Goal: Task Accomplishment & Management: Complete application form

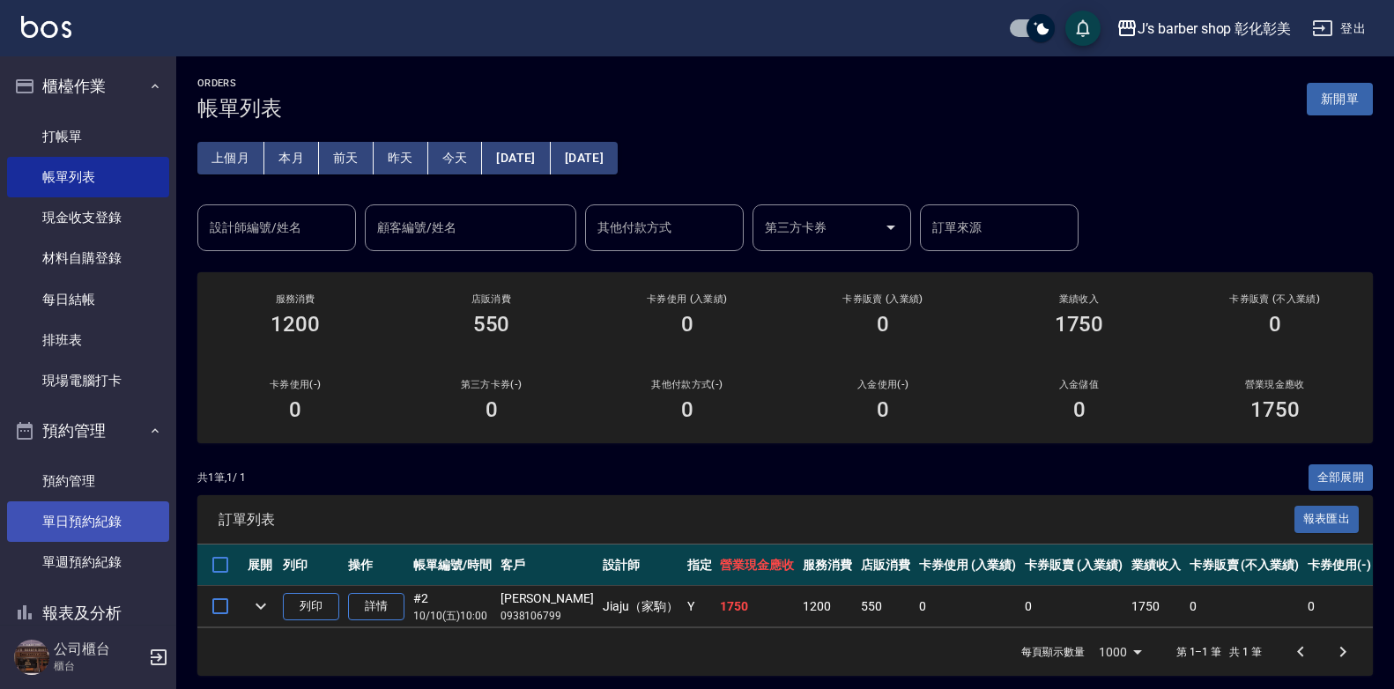
scroll to position [21, 0]
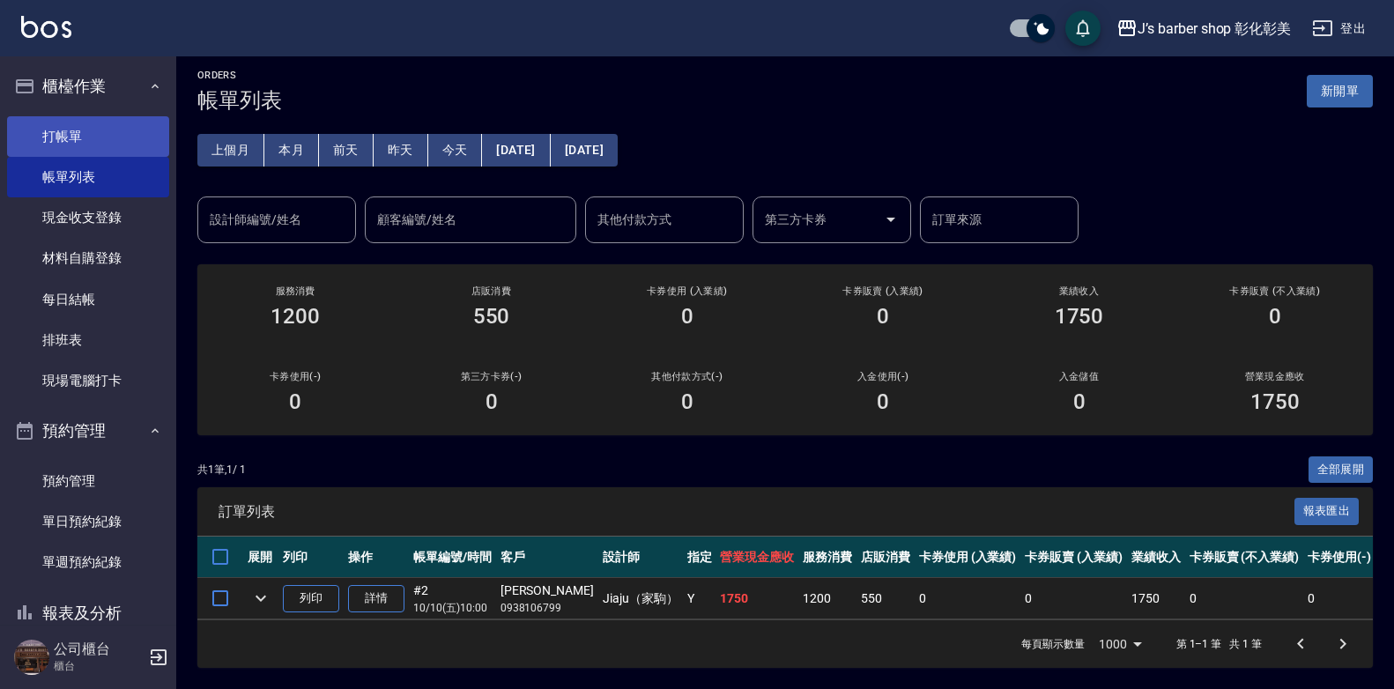
click at [83, 149] on link "打帳單" at bounding box center [88, 136] width 162 height 41
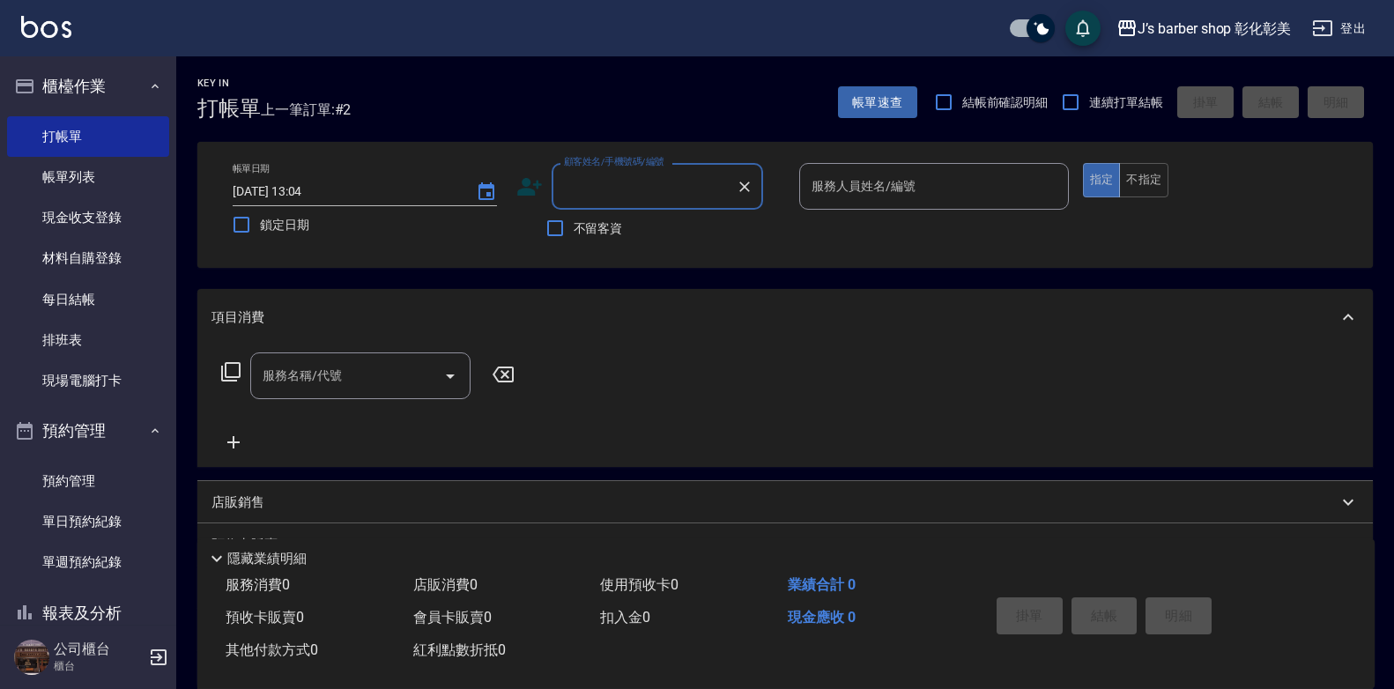
click at [625, 193] on input "顧客姓名/手機號碼/編號" at bounding box center [643, 186] width 169 height 31
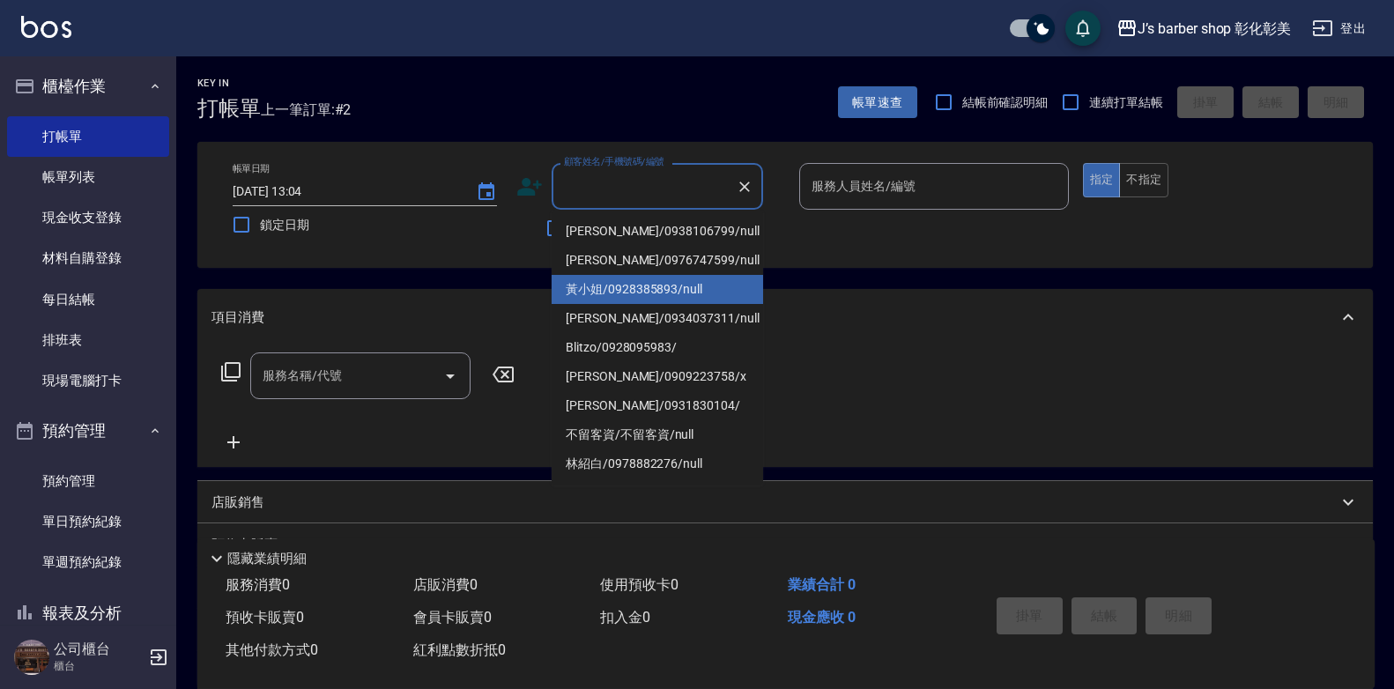
click at [626, 285] on li "黃小姐/0928385893/null" at bounding box center [656, 289] width 211 height 29
type input "黃小姐/0928385893/null"
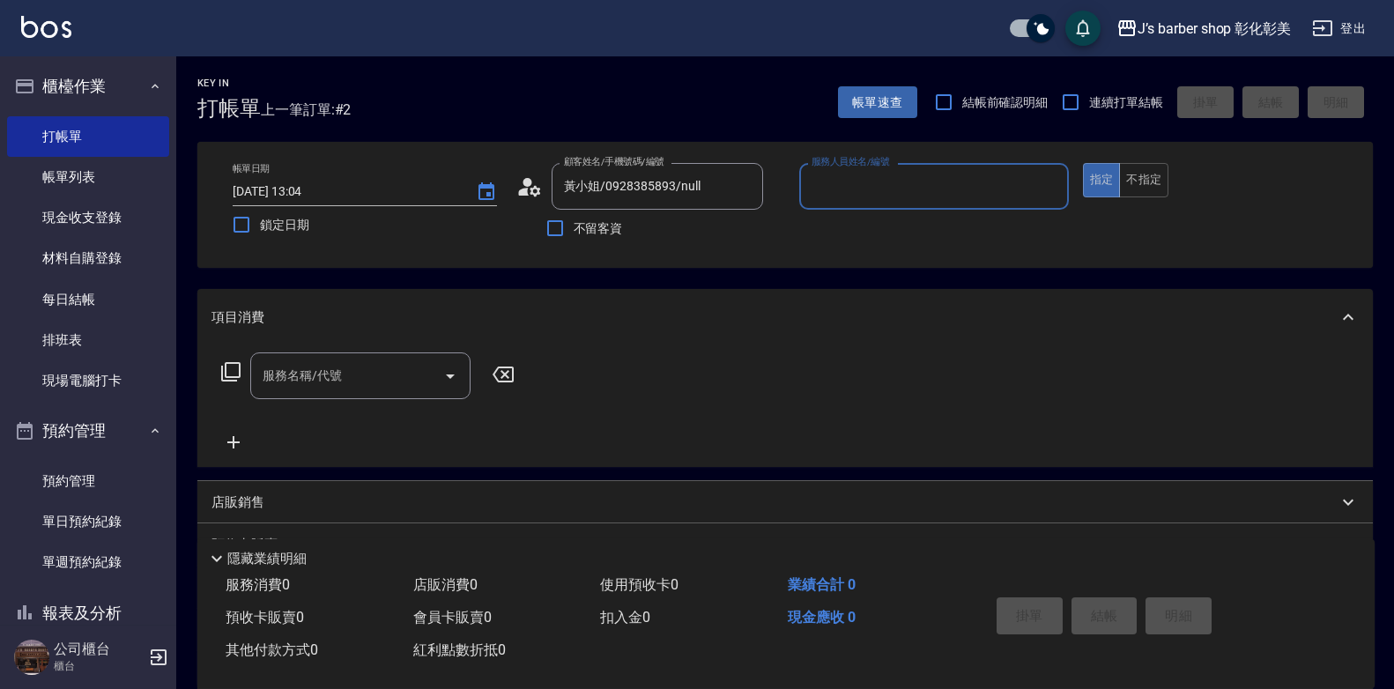
click at [912, 191] on input "服務人員姓名/編號" at bounding box center [934, 186] width 254 height 31
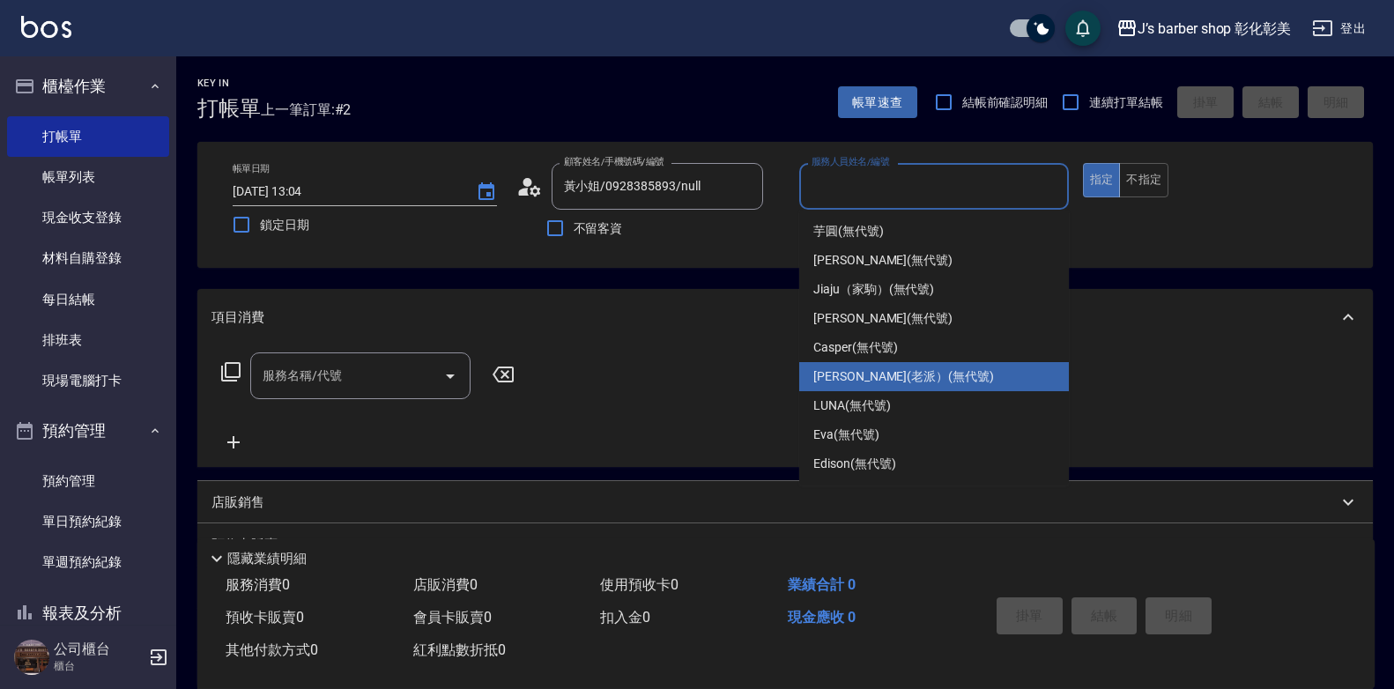
click at [865, 369] on span "[PERSON_NAME](老派） (無代號)" at bounding box center [903, 376] width 181 height 18
type input "[PERSON_NAME](老派）(無代號)"
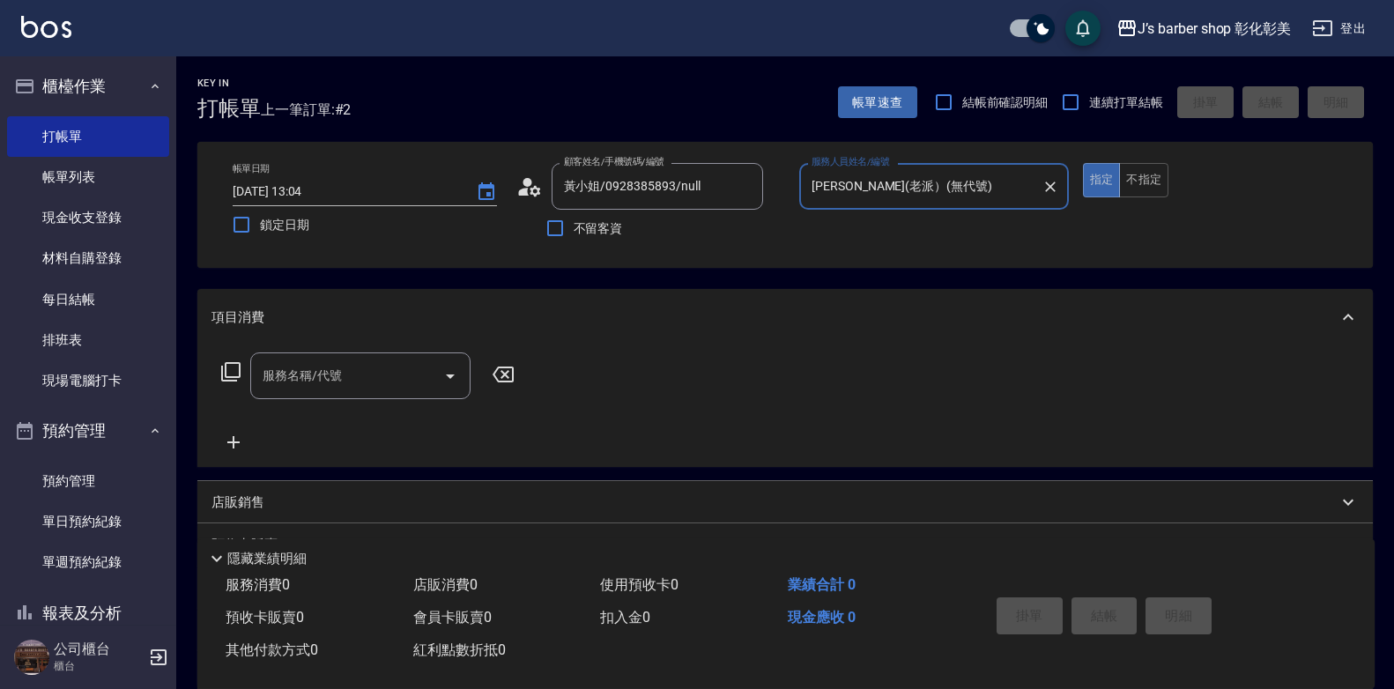
click at [302, 372] on div "服務名稱/代號 服務名稱/代號" at bounding box center [360, 375] width 220 height 47
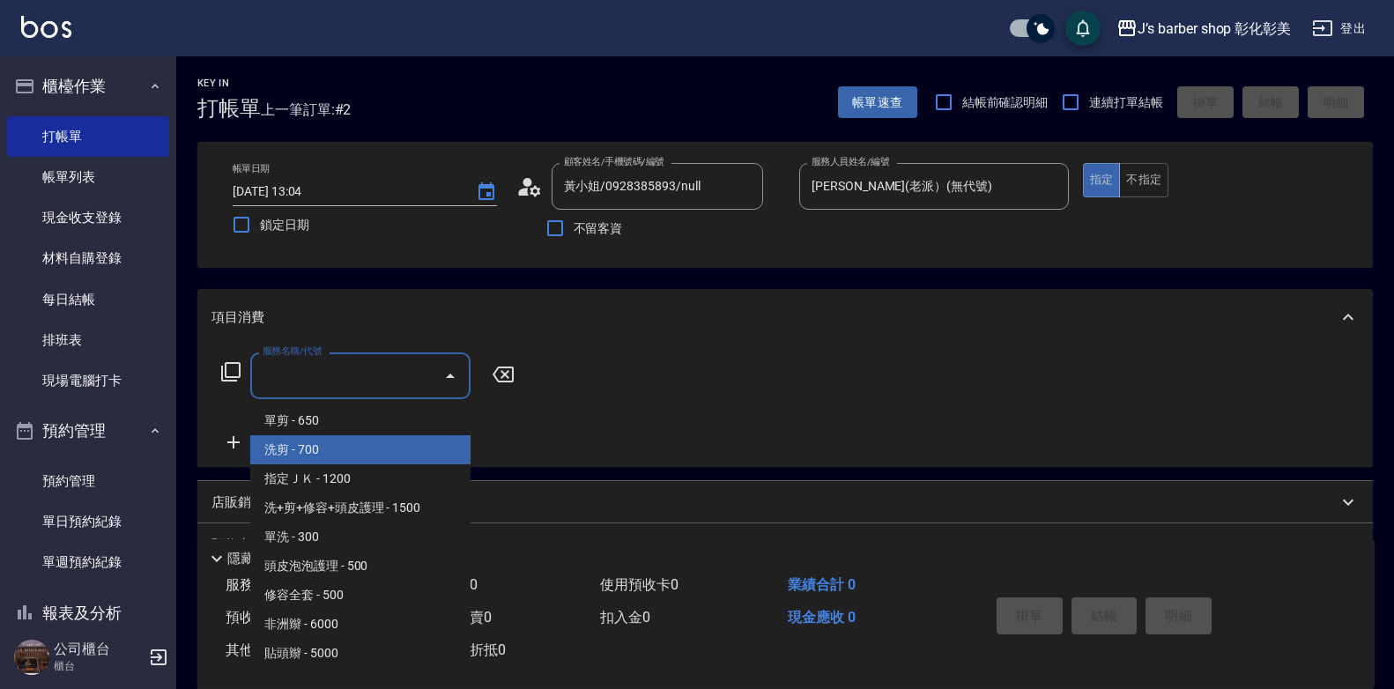
click at [312, 455] on span "洗剪 - 700" at bounding box center [360, 449] width 220 height 29
type input "洗剪(101)"
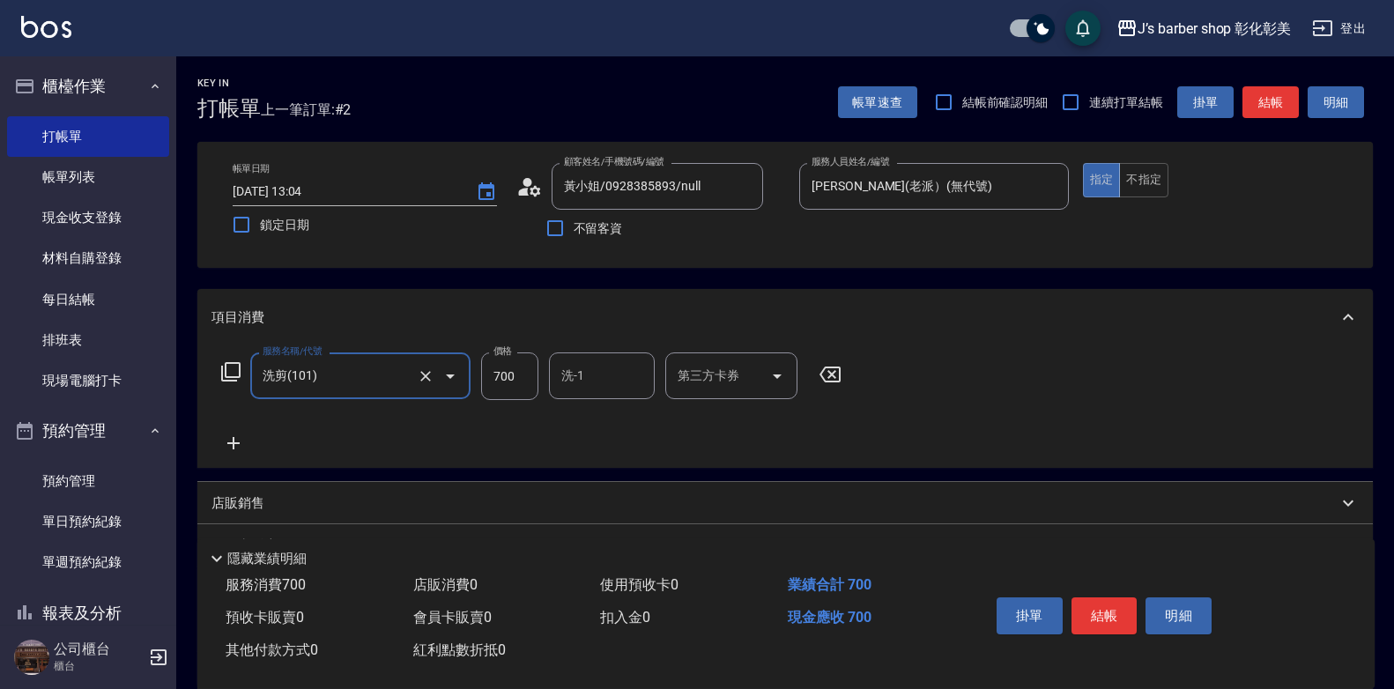
click at [502, 379] on input "700" at bounding box center [509, 376] width 57 height 48
type input "800"
click at [618, 379] on input "洗-1" at bounding box center [602, 375] width 90 height 31
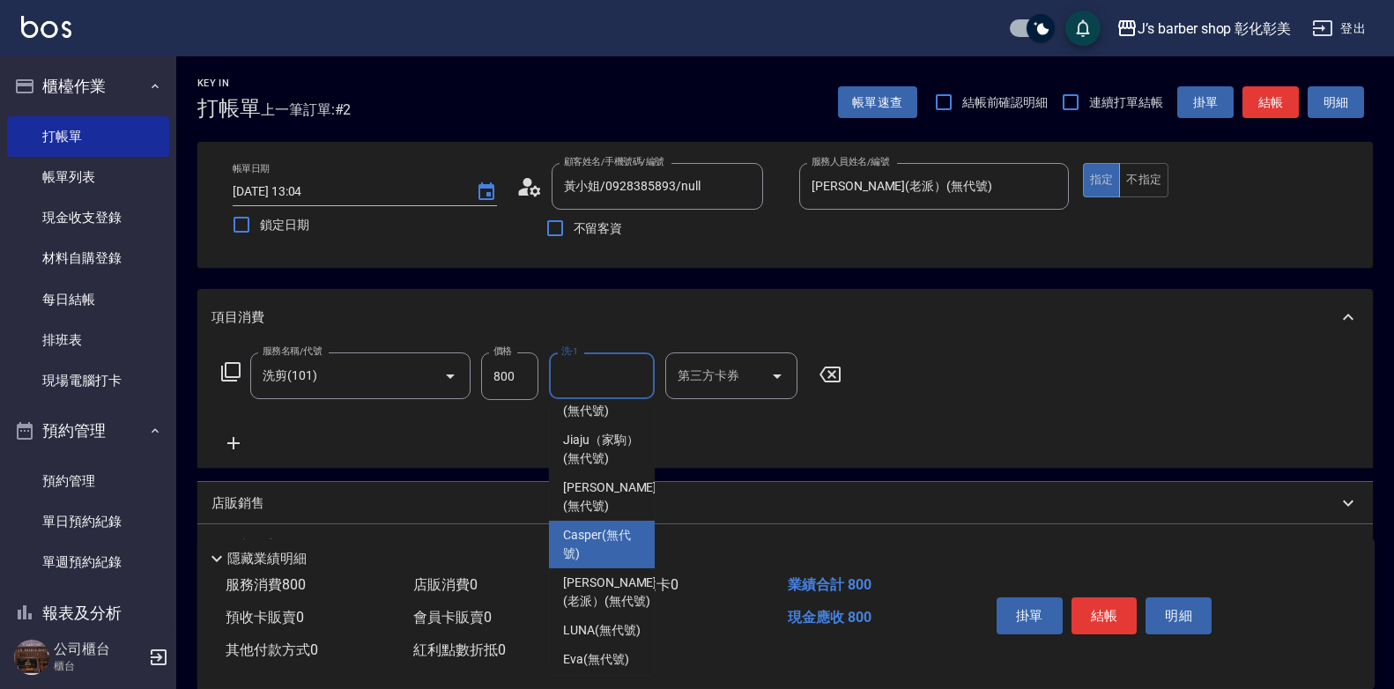
scroll to position [88, 0]
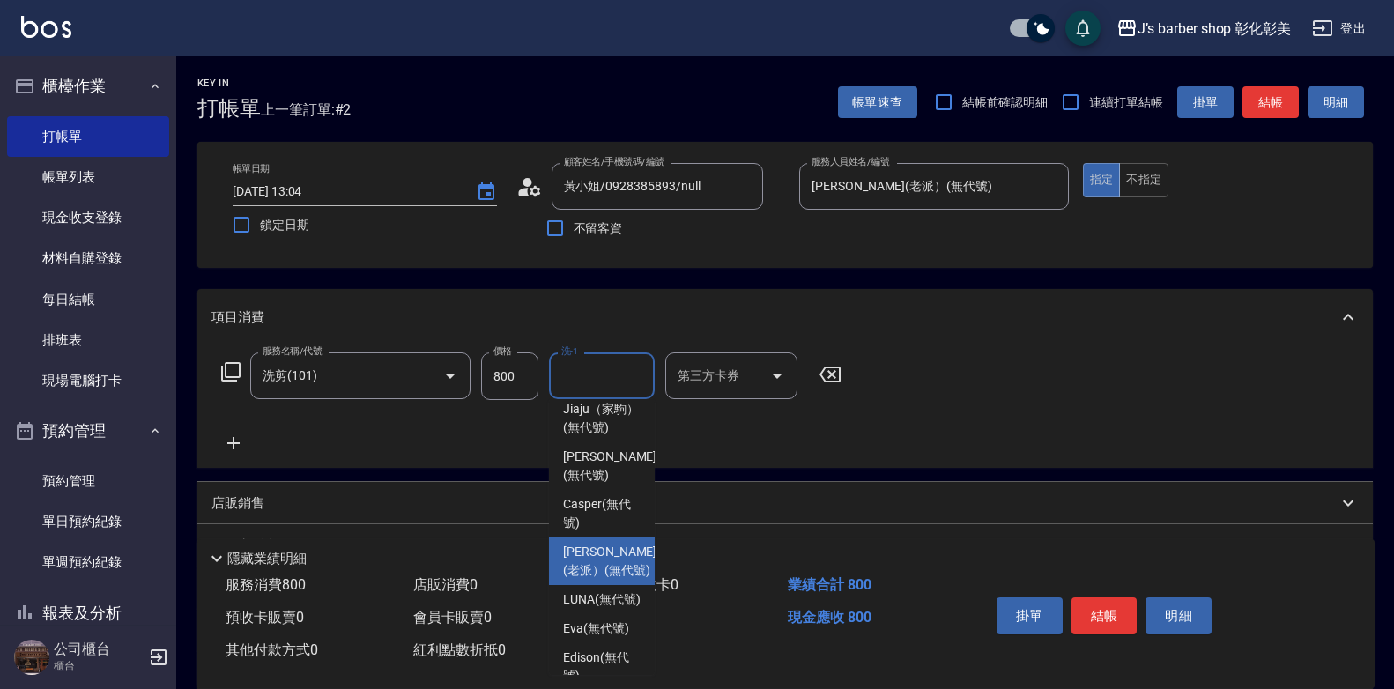
click at [615, 580] on span "[PERSON_NAME](老派） (無代號)" at bounding box center [609, 561] width 93 height 37
type input "[PERSON_NAME](老派）(無代號)"
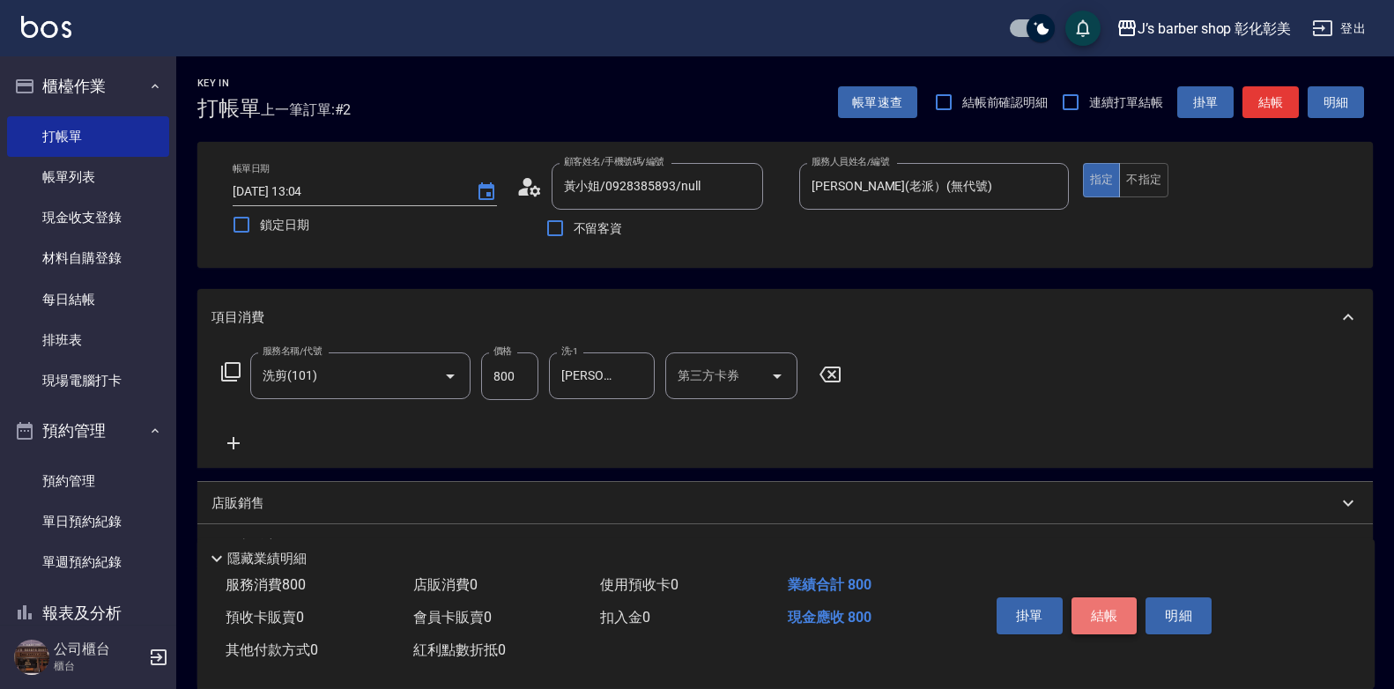
click at [1126, 600] on button "結帳" at bounding box center [1104, 615] width 66 height 37
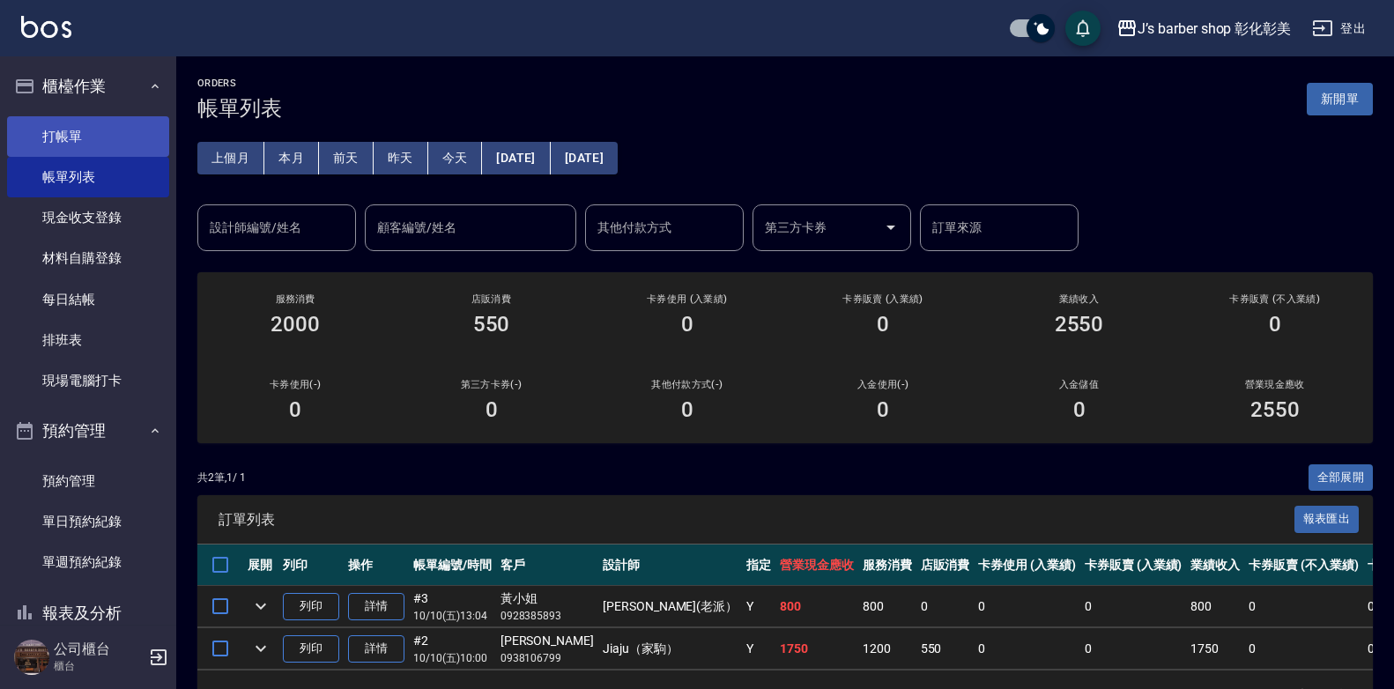
click at [66, 138] on link "打帳單" at bounding box center [88, 136] width 162 height 41
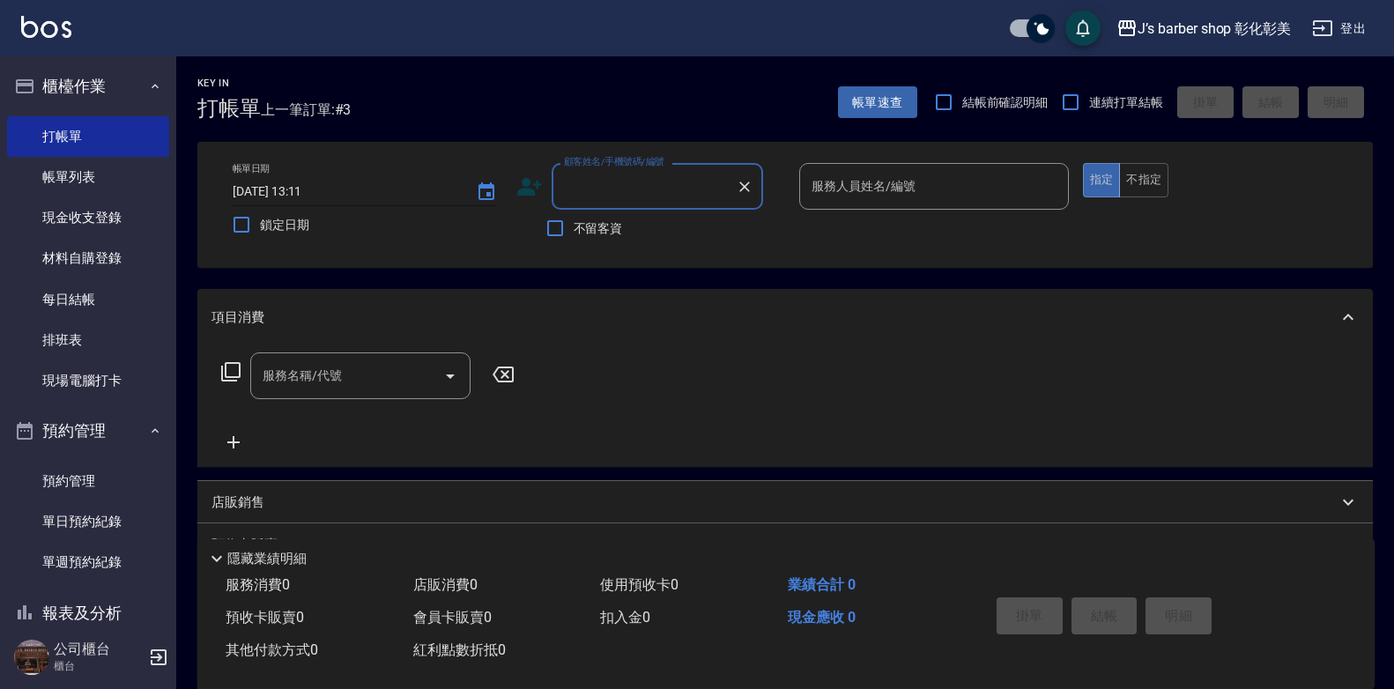
click at [312, 184] on input "[DATE] 13:11" at bounding box center [346, 191] width 226 height 29
click at [560, 206] on div "顧客姓名/手機號碼/編號" at bounding box center [656, 186] width 211 height 47
type input "[DATE] 11:00"
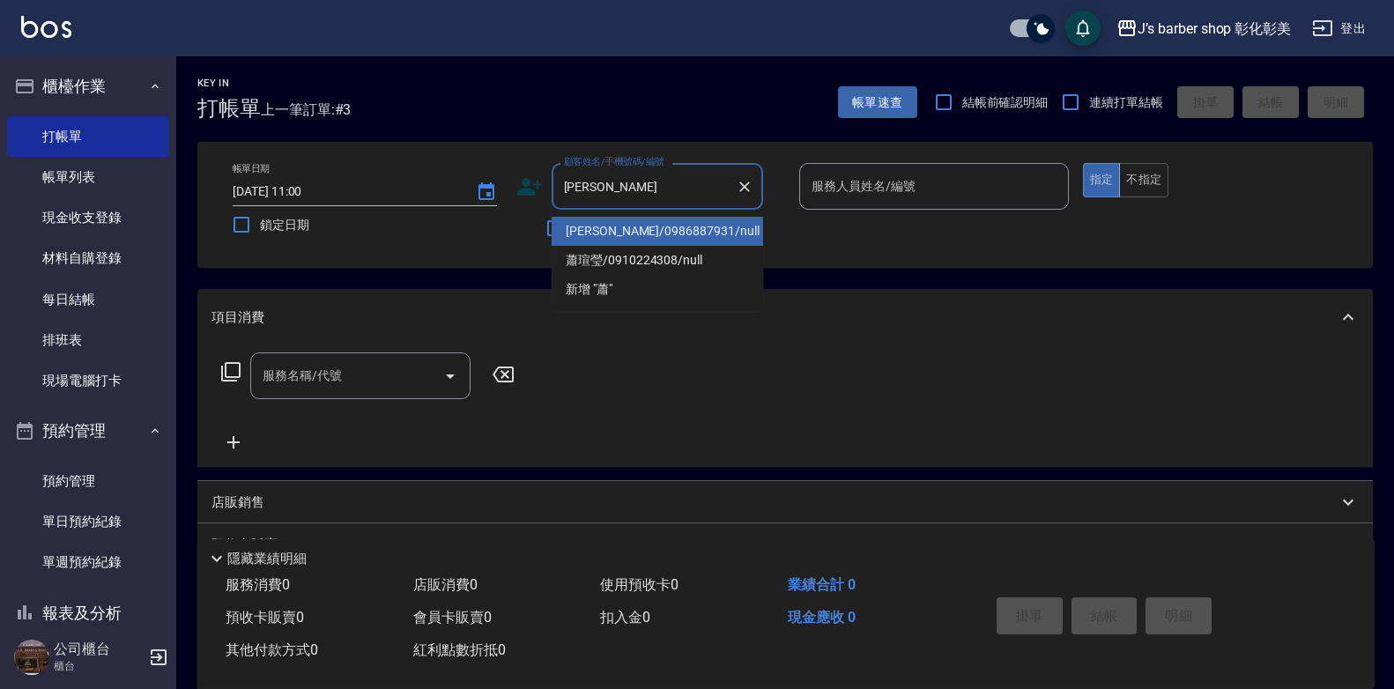
click at [627, 232] on li "[PERSON_NAME]/0986887931/null" at bounding box center [656, 231] width 211 height 29
type input "[PERSON_NAME]/0986887931/null"
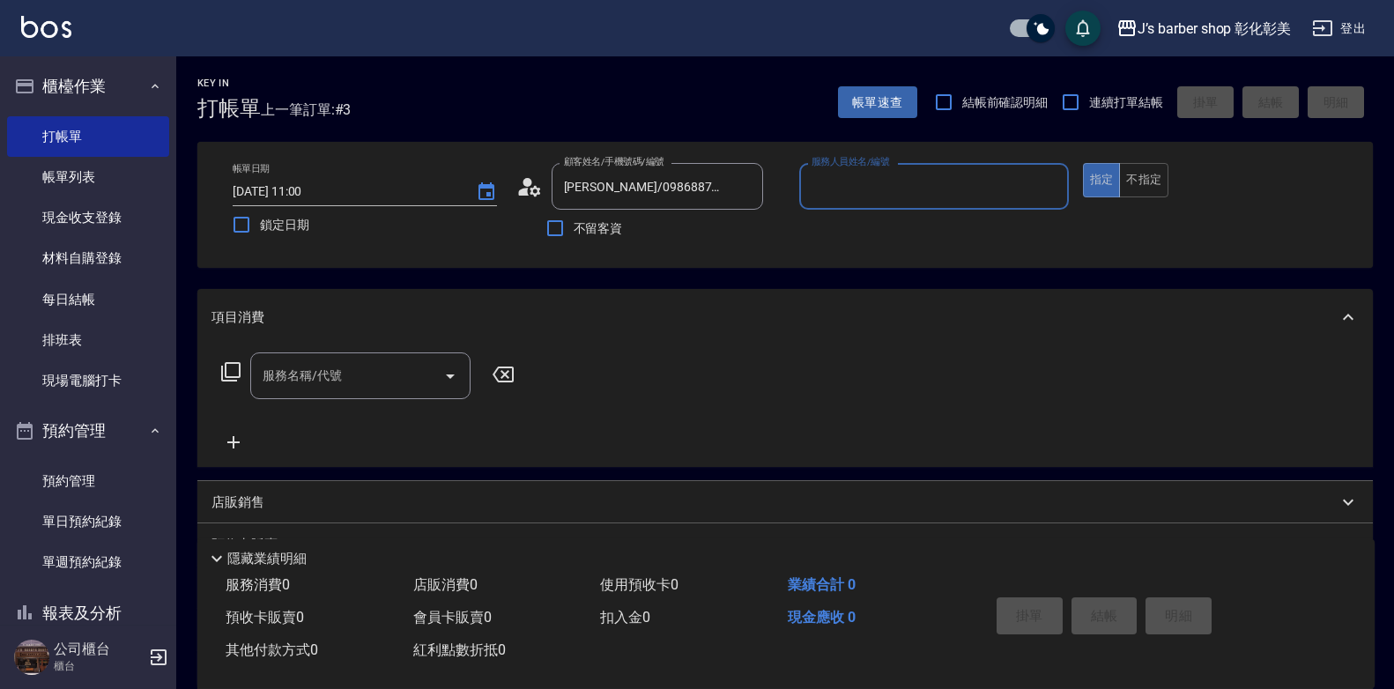
click at [896, 200] on input "服務人員姓名/編號" at bounding box center [934, 186] width 254 height 31
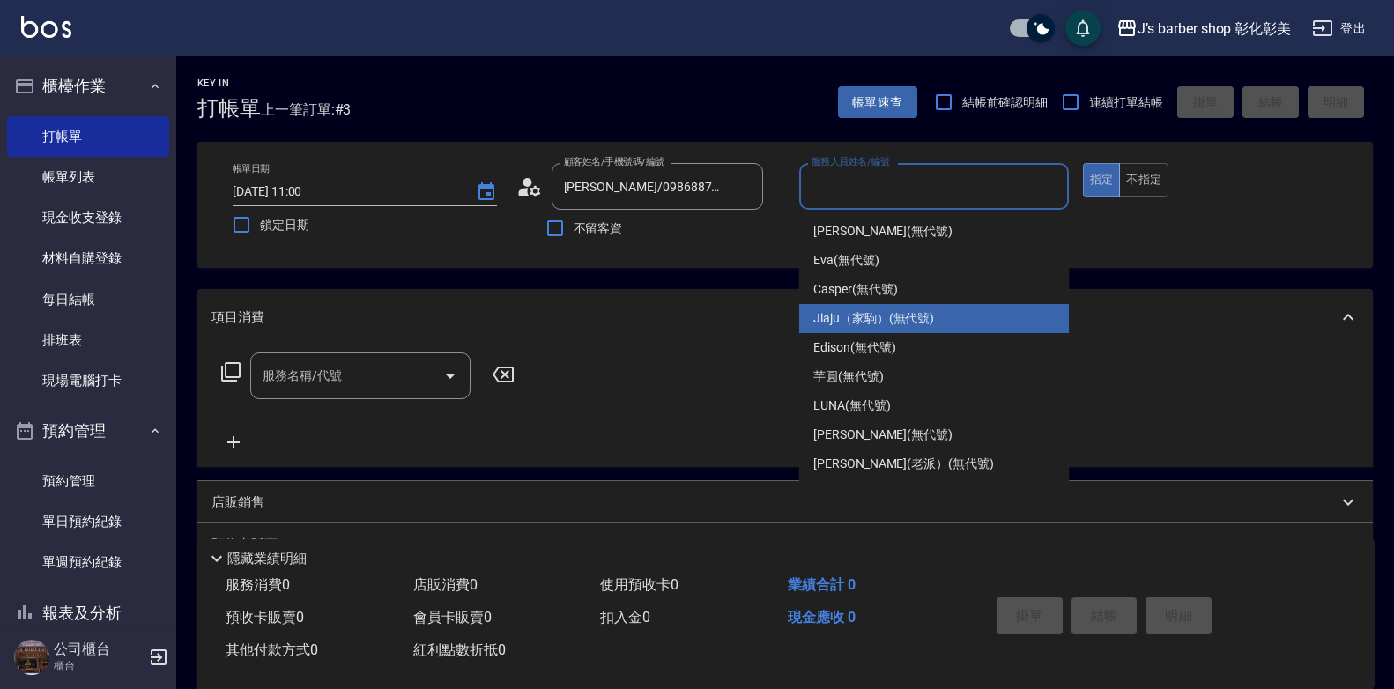
click at [888, 319] on span "Jiaju（家駒） (無代號)" at bounding box center [873, 318] width 121 height 18
type input "Jiaju（家駒）(無代號)"
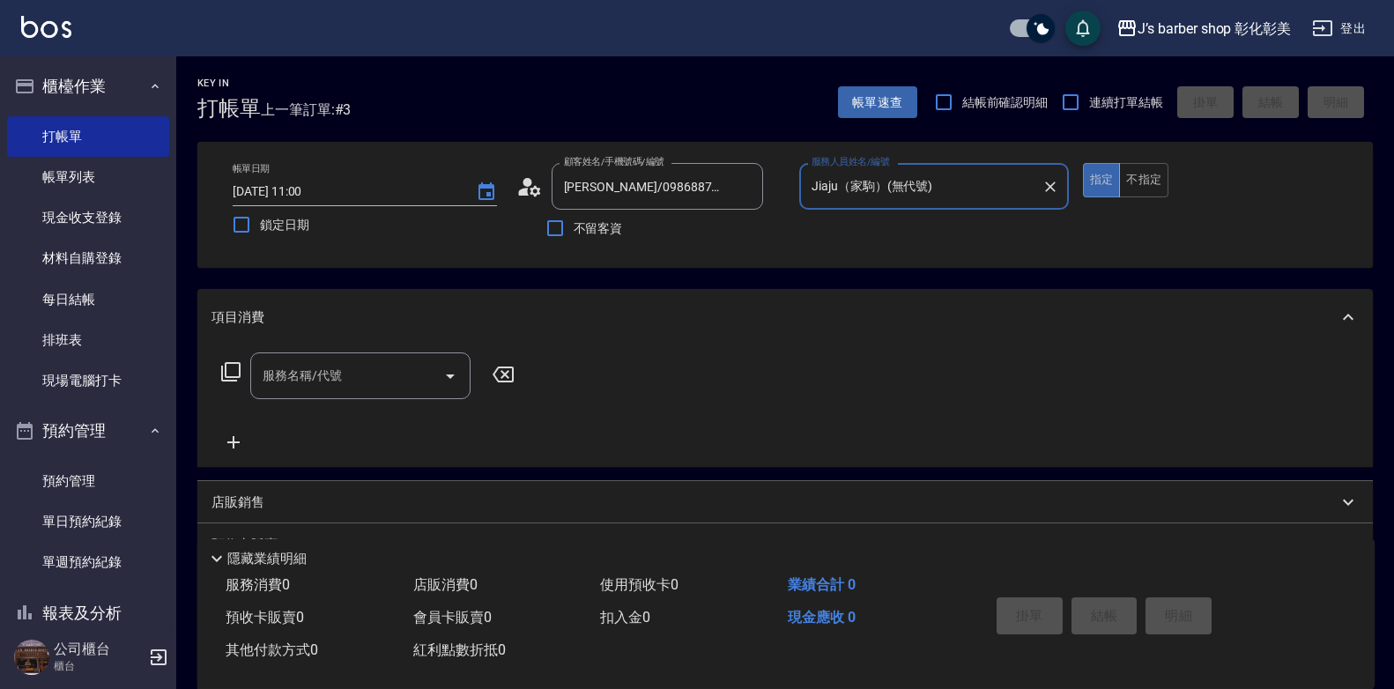
click at [352, 381] on input "服務名稱/代號" at bounding box center [347, 375] width 178 height 31
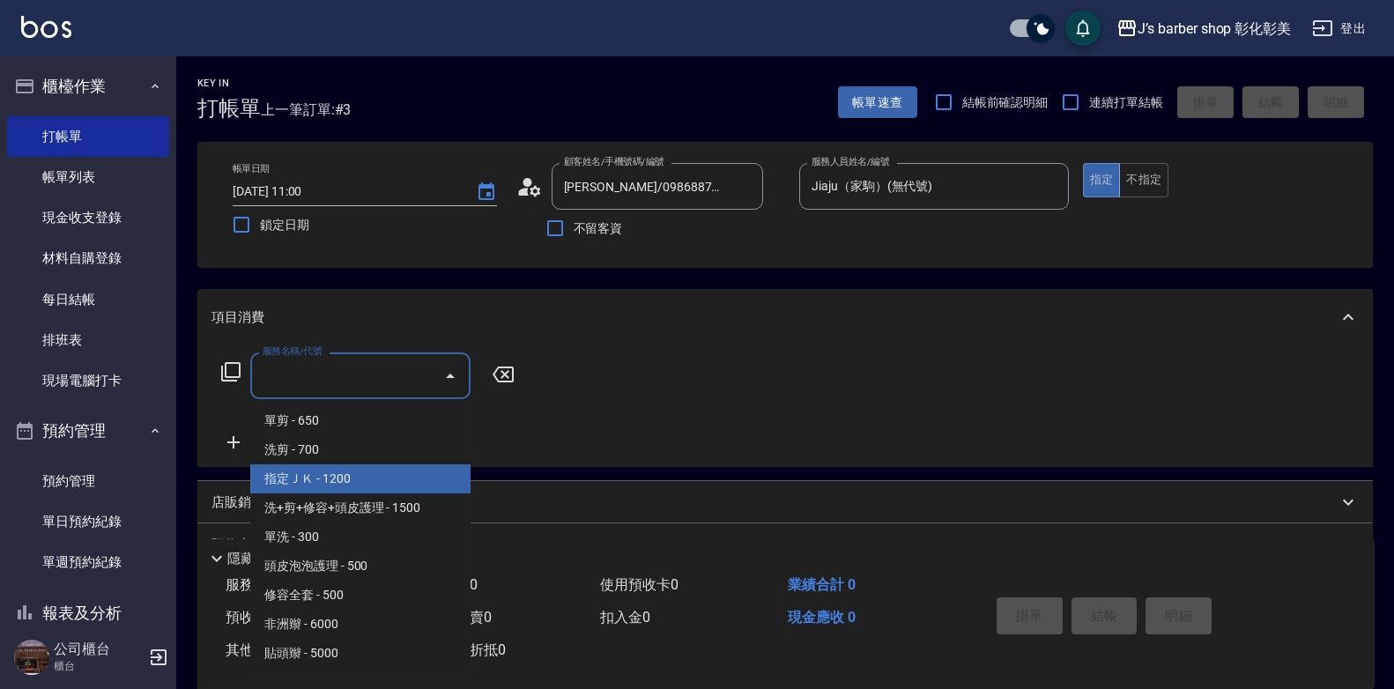
click at [359, 481] on span "指定ＪＫ - 1200" at bounding box center [360, 478] width 220 height 29
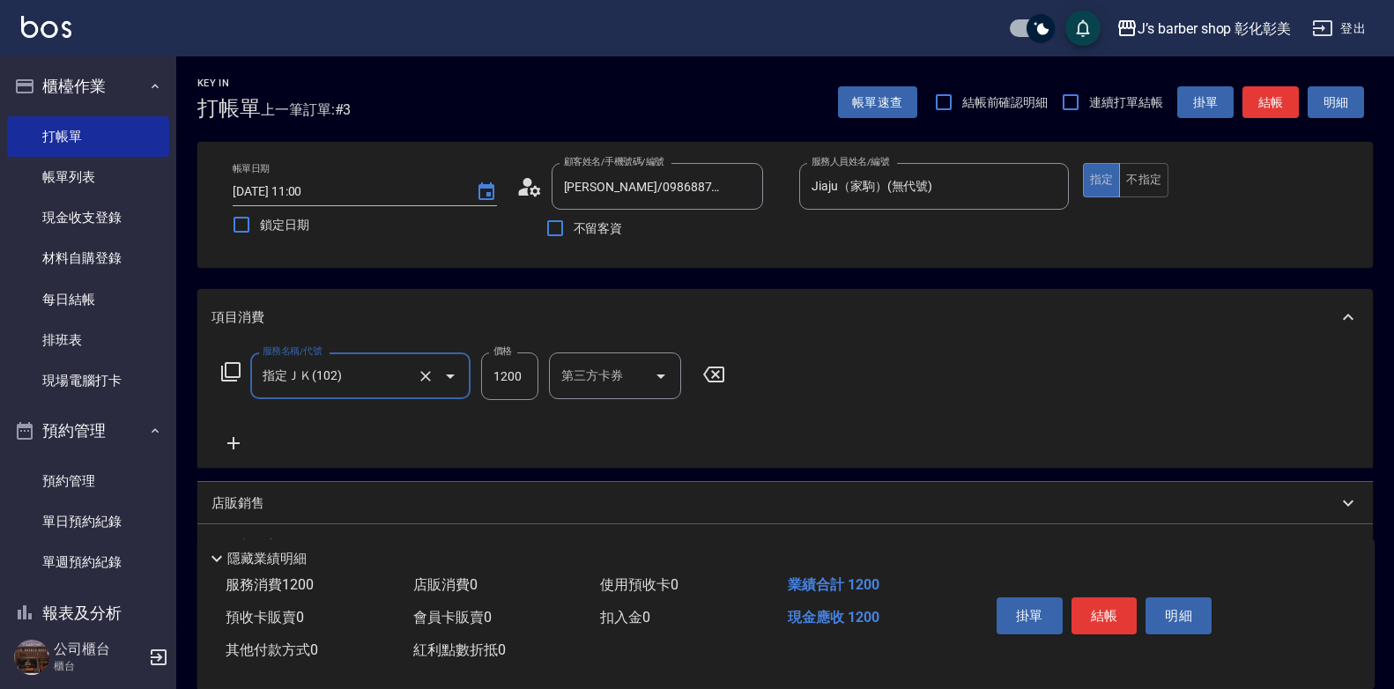
type input "指定ＪＫ(102)"
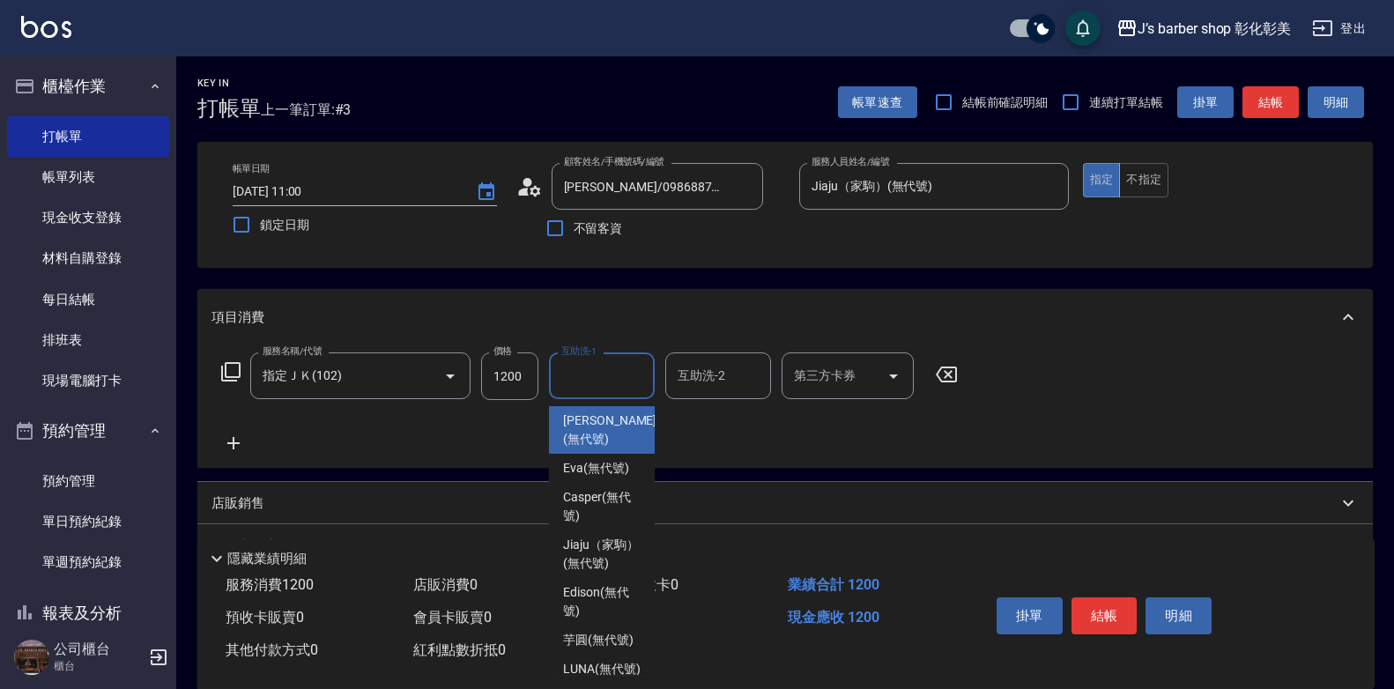
click at [581, 368] on div "互助洗-1 互助洗-1" at bounding box center [602, 375] width 106 height 47
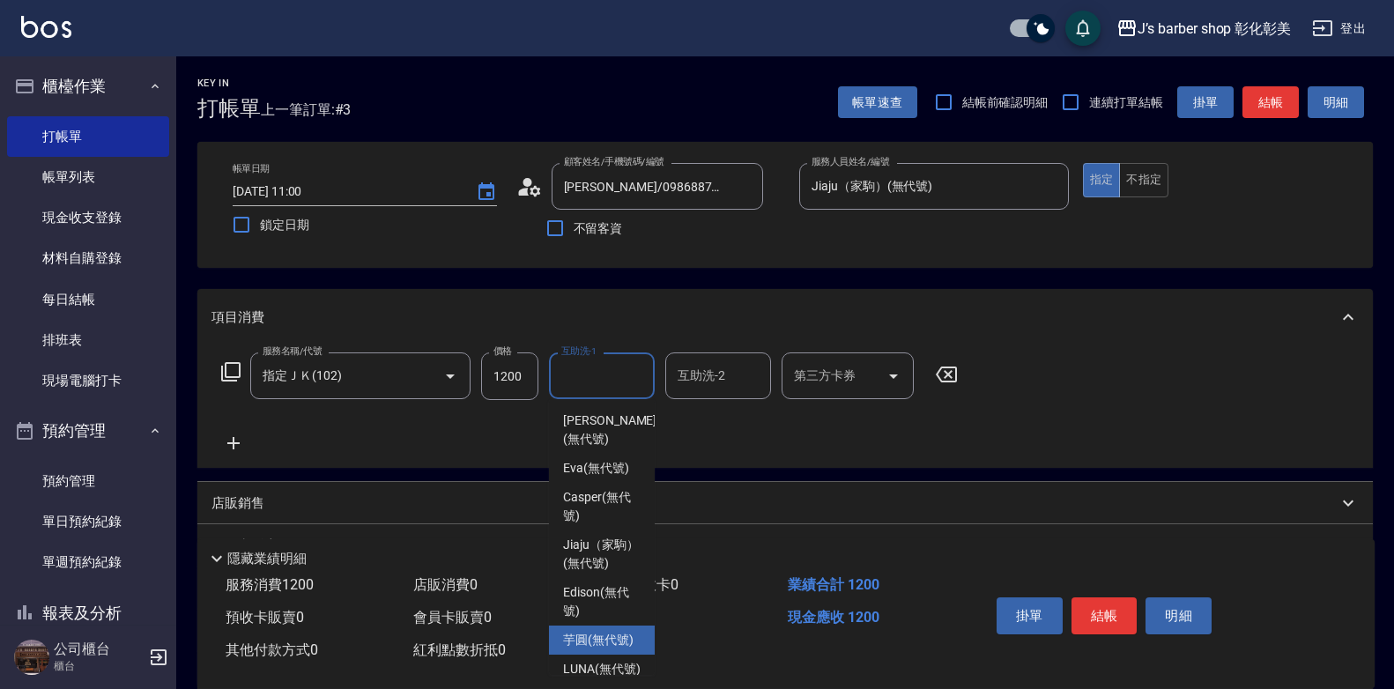
click at [567, 646] on div "芋圓 (無代號)" at bounding box center [602, 639] width 106 height 29
type input "芋圓(無代號)"
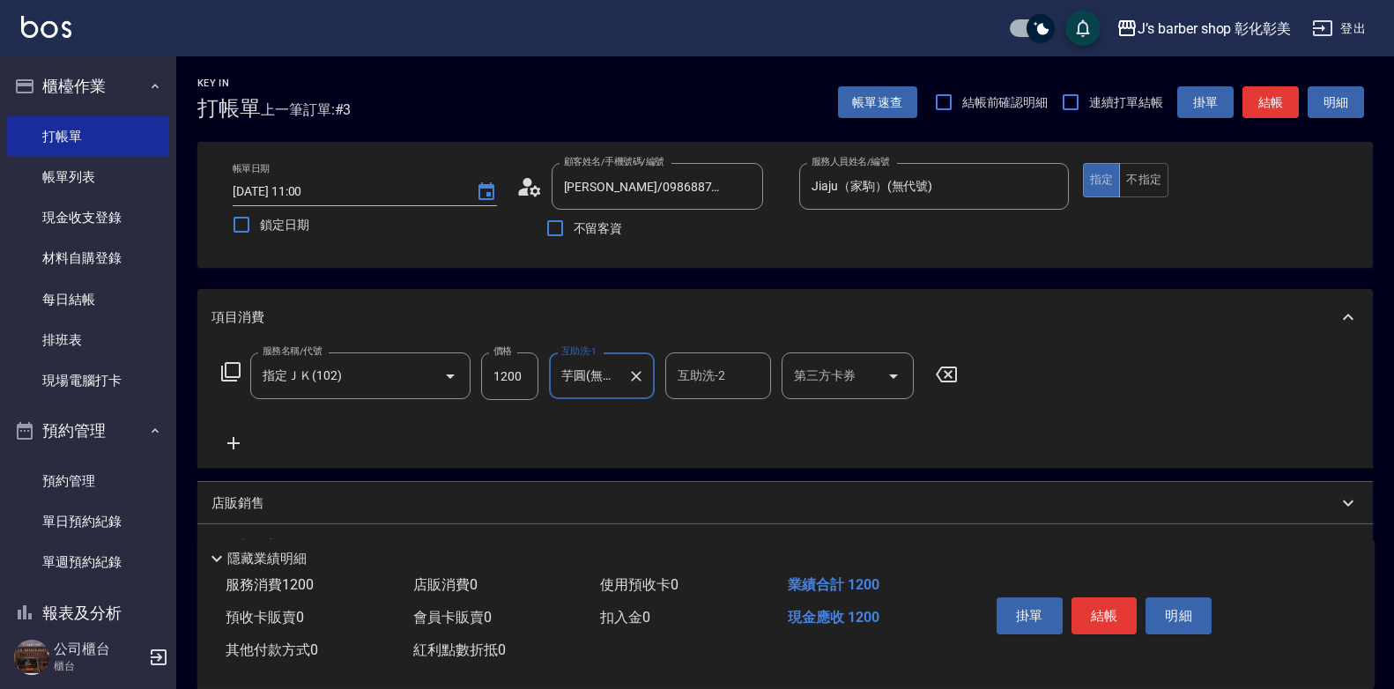
click at [240, 447] on icon at bounding box center [233, 443] width 44 height 21
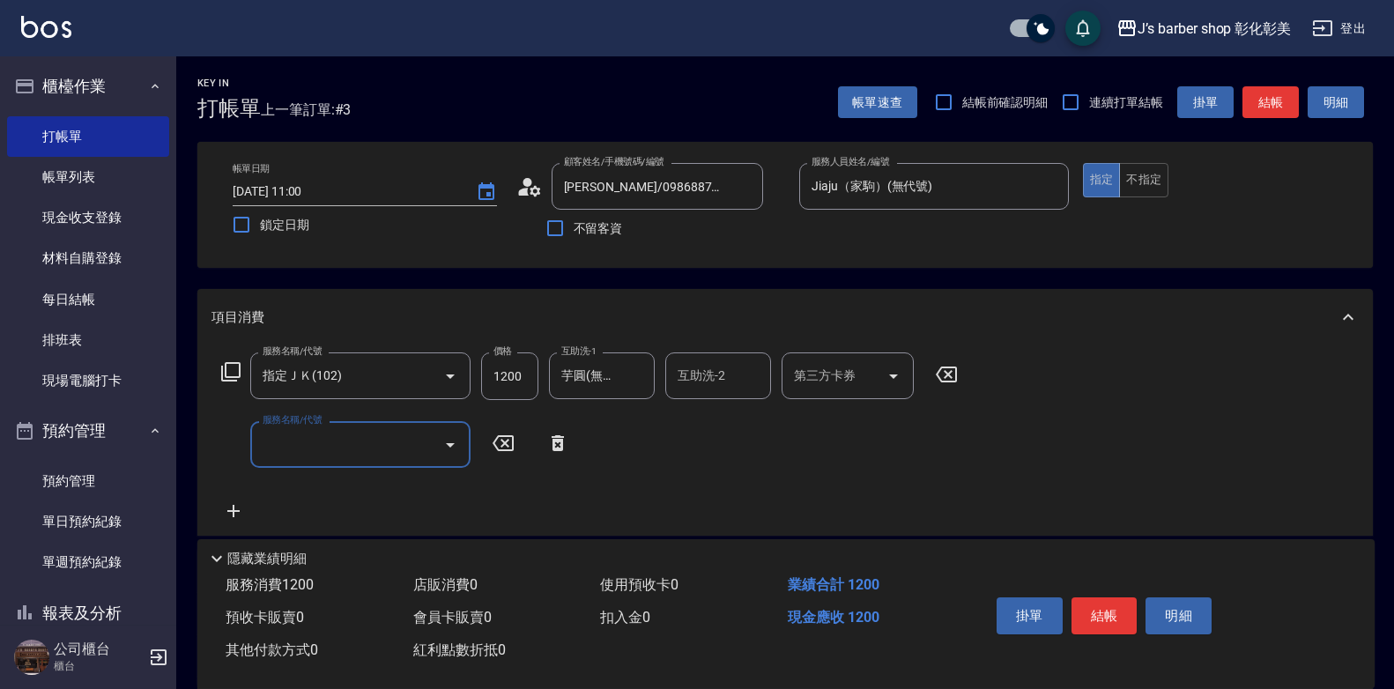
click at [284, 444] on input "服務名稱/代號" at bounding box center [347, 444] width 178 height 31
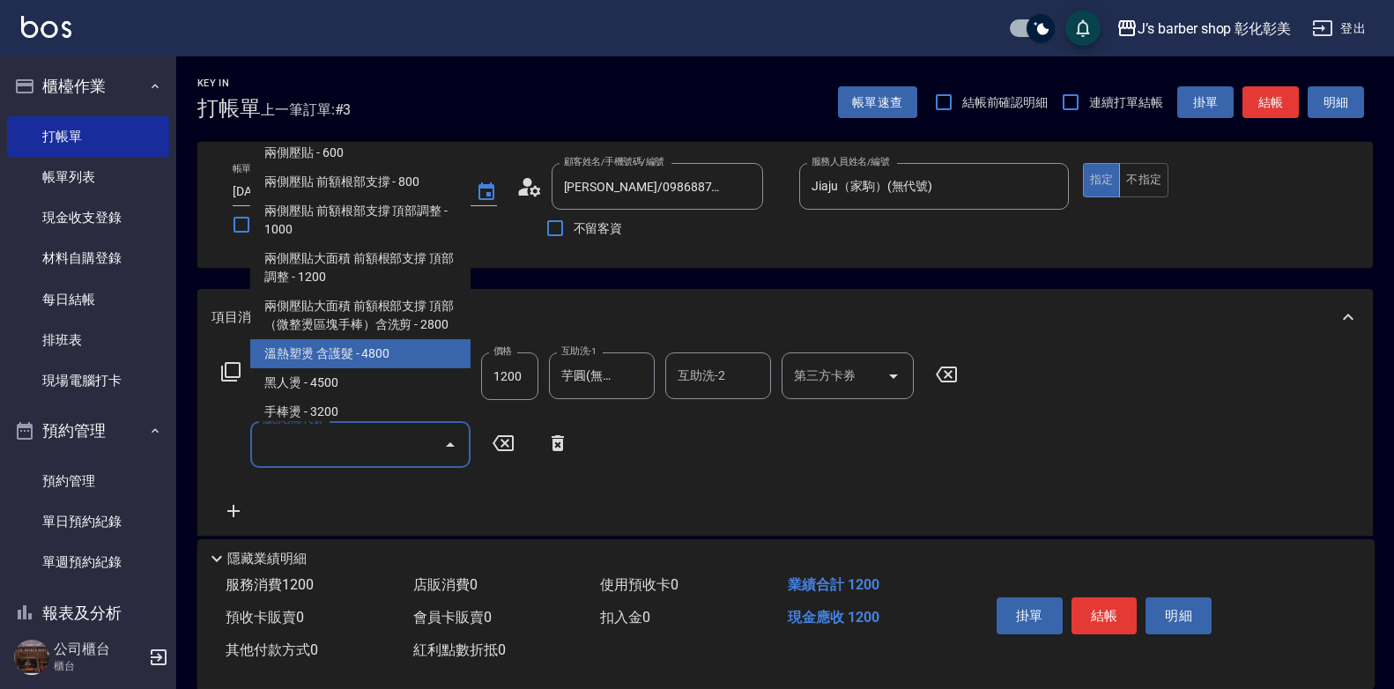
scroll to position [499, 0]
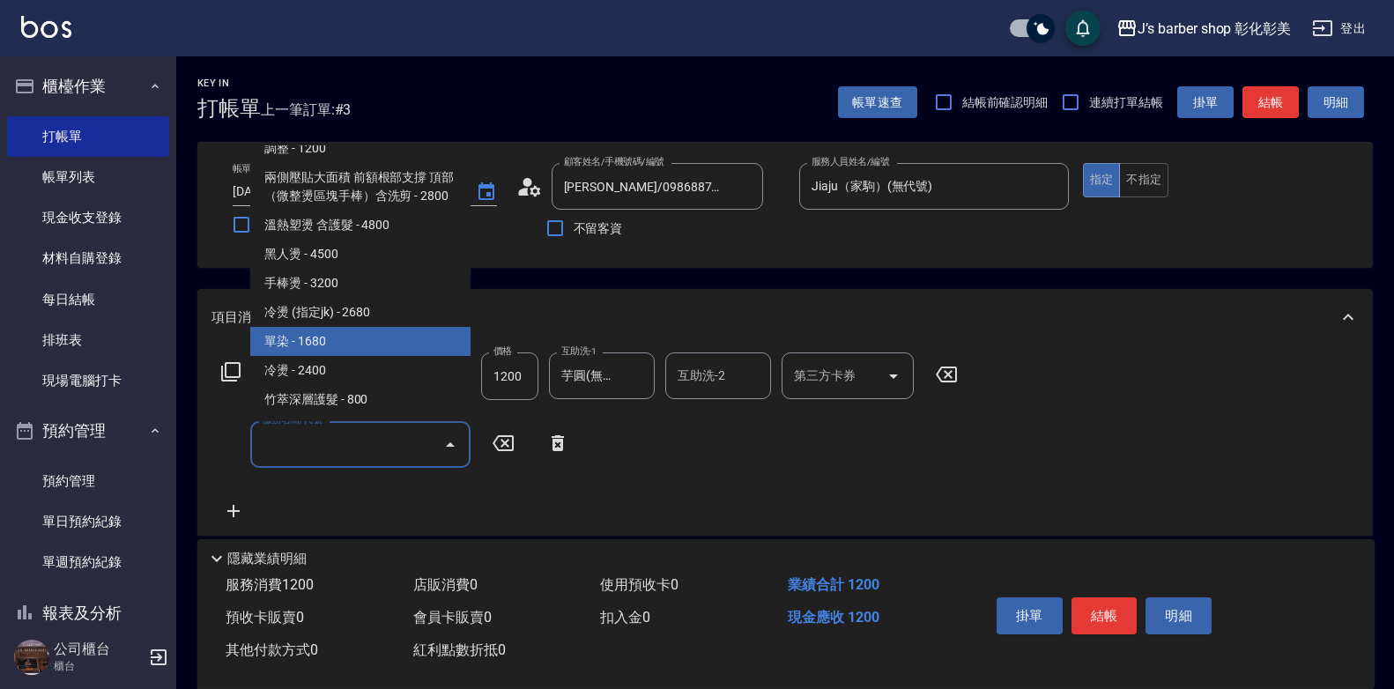
click at [325, 340] on span "單染 - 1680" at bounding box center [360, 341] width 220 height 29
type input "單染(L01)"
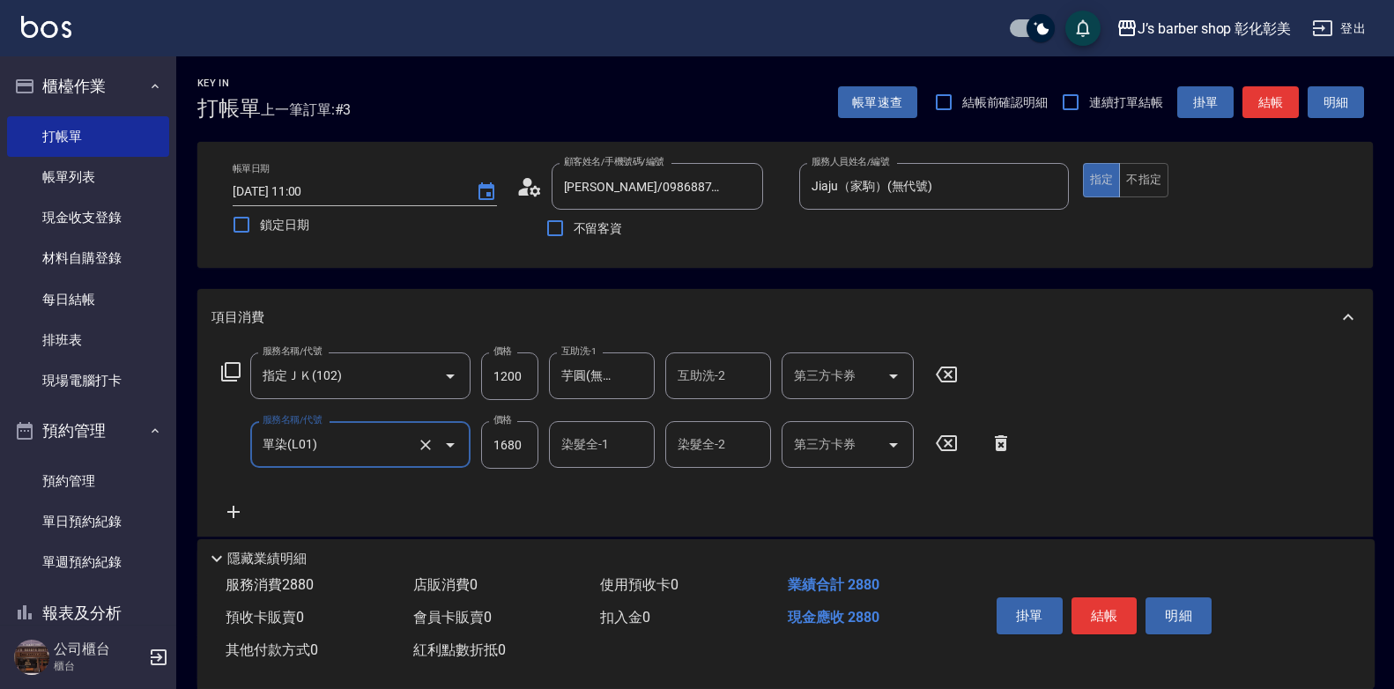
click at [224, 512] on icon at bounding box center [233, 511] width 44 height 21
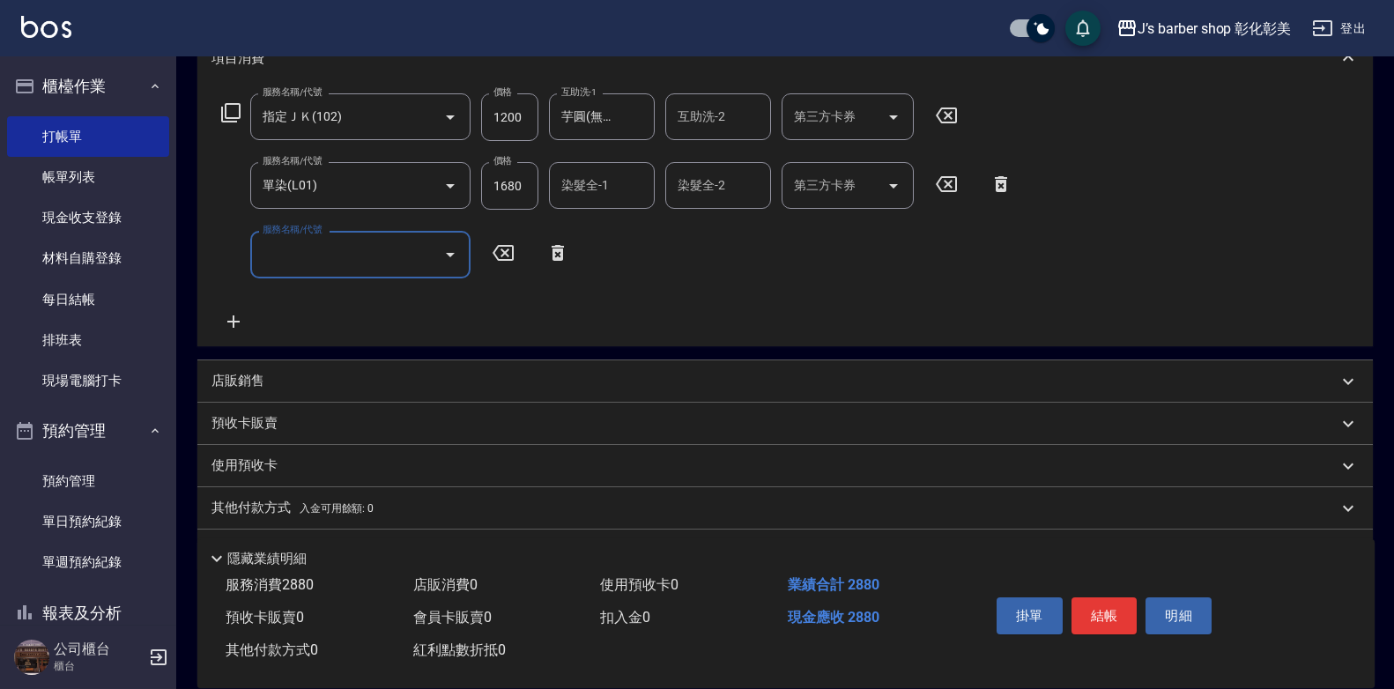
scroll to position [264, 0]
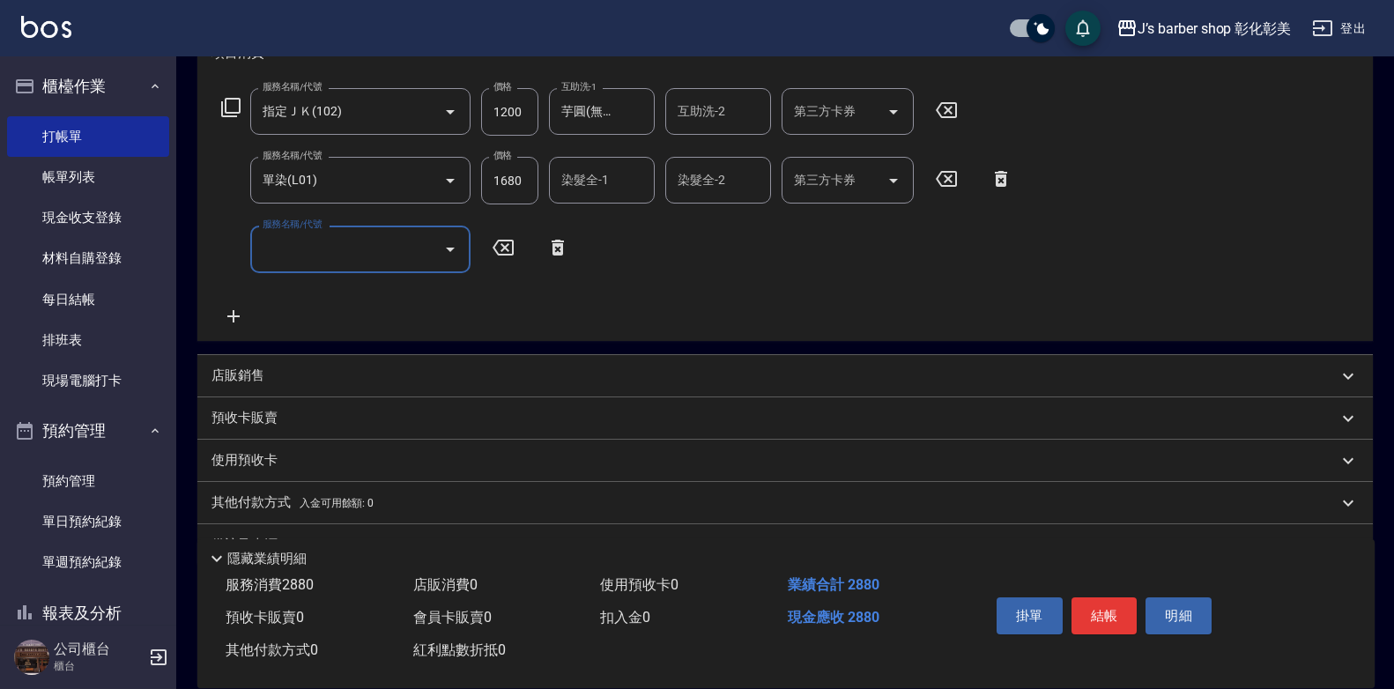
click at [382, 266] on div "服務名稱/代號" at bounding box center [360, 249] width 220 height 47
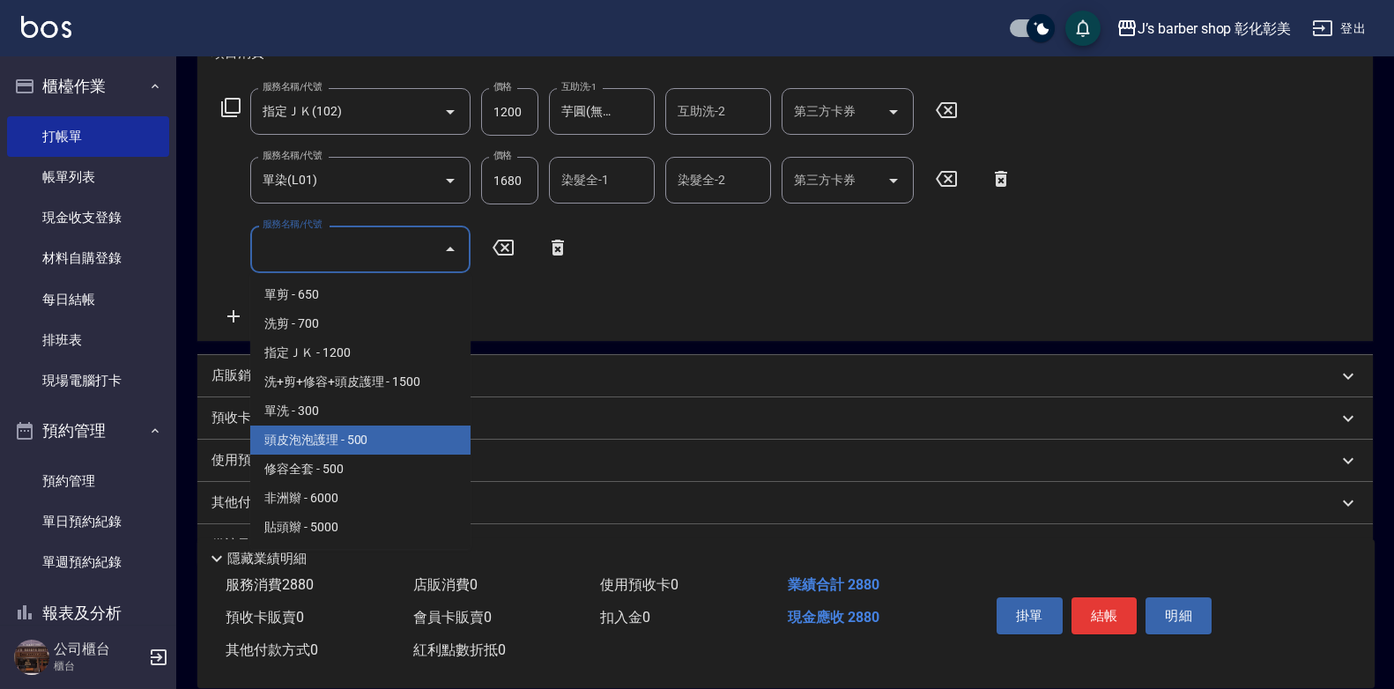
click at [346, 436] on span "頭皮泡泡護理 - 500" at bounding box center [360, 439] width 220 height 29
type input "頭皮泡泡護理(201)"
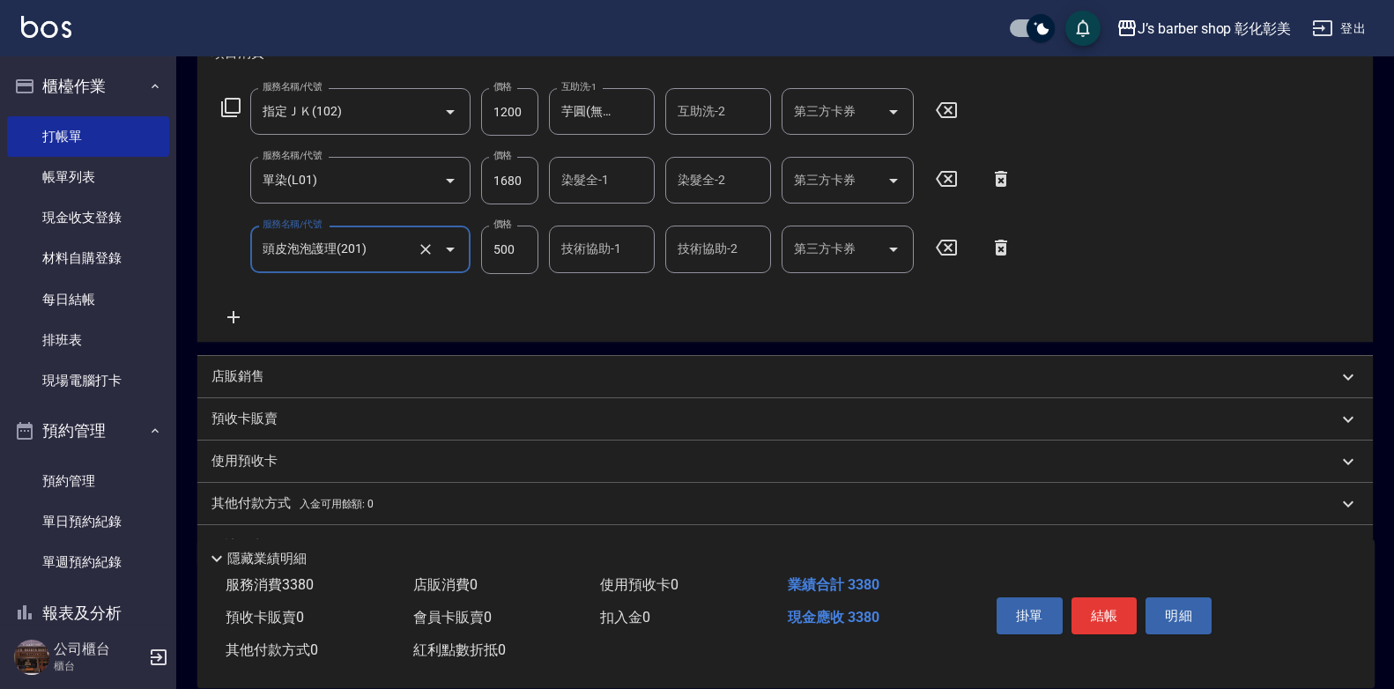
scroll to position [176, 0]
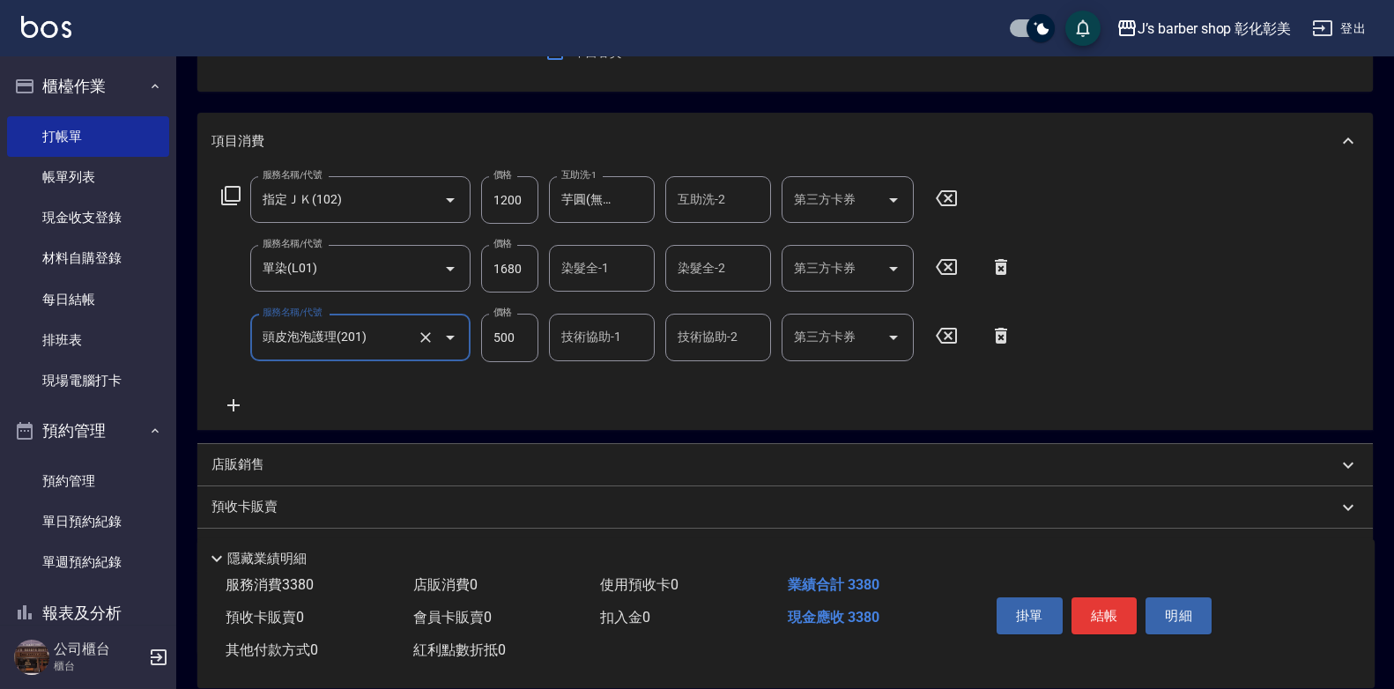
click at [504, 269] on input "1680" at bounding box center [509, 269] width 57 height 48
type input "700"
click at [581, 274] on div "染髮全-1 染髮全-1" at bounding box center [602, 268] width 106 height 47
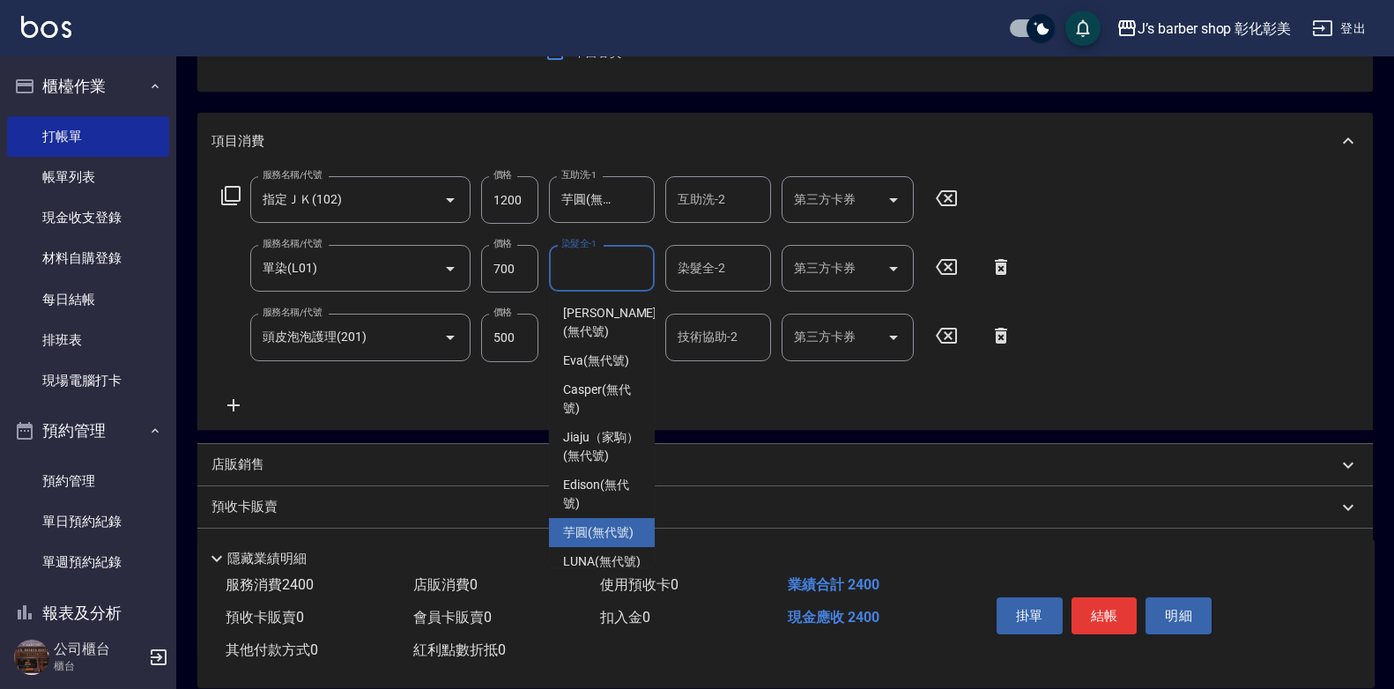
click at [592, 542] on span "芋圓 (無代號)" at bounding box center [598, 532] width 70 height 18
type input "芋圓(無代號)"
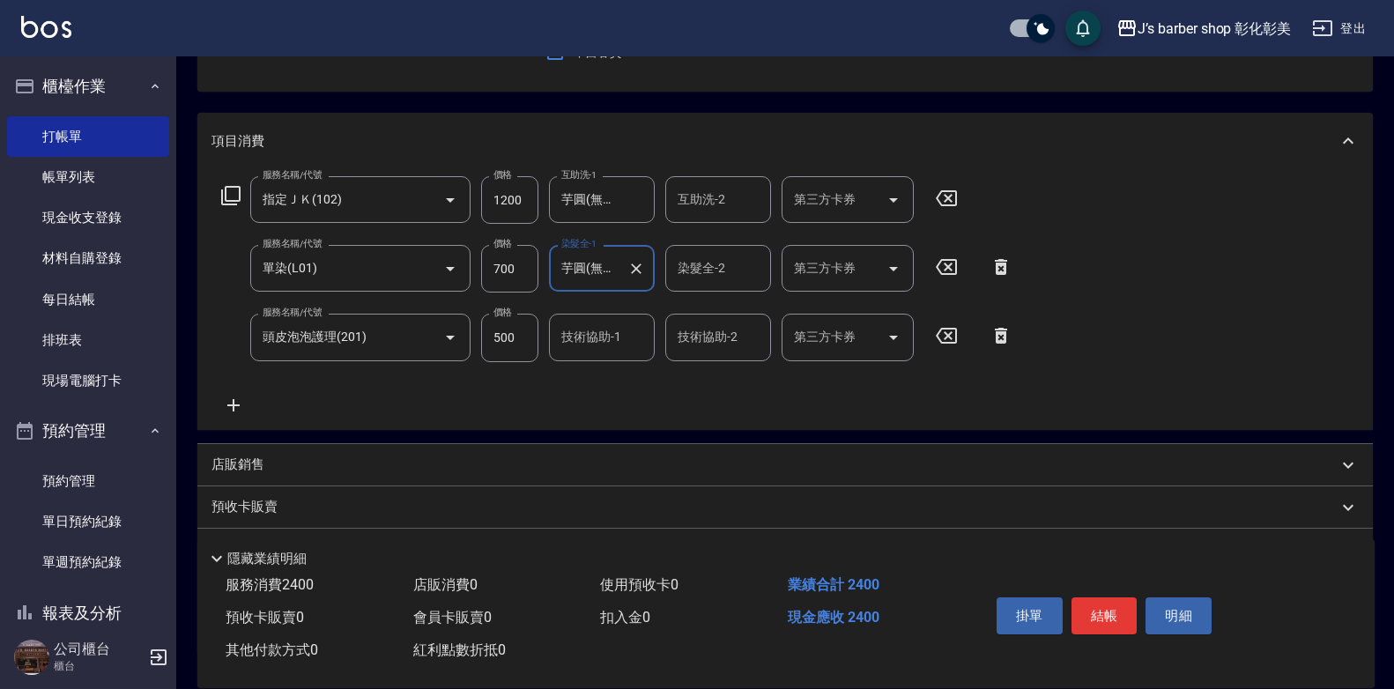
click at [581, 344] on input "技術協助-1" at bounding box center [602, 337] width 90 height 31
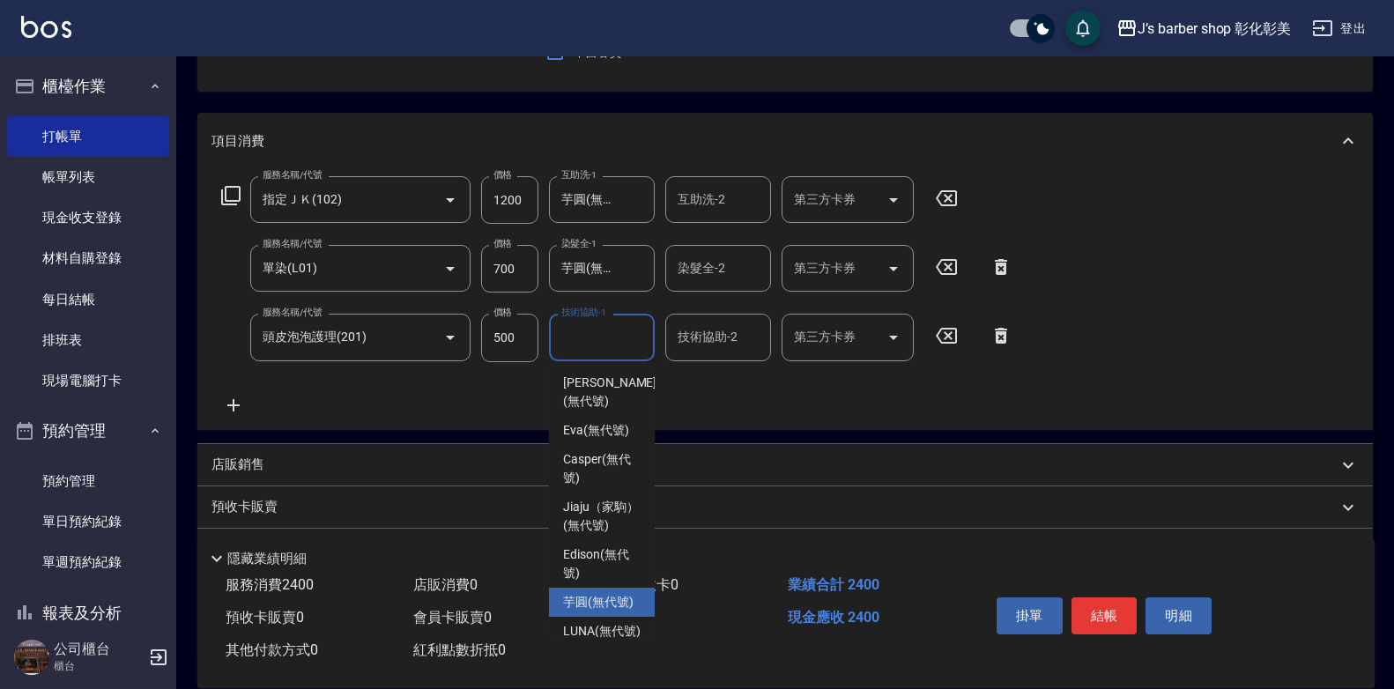
click at [571, 611] on span "芋圓 (無代號)" at bounding box center [598, 602] width 70 height 18
type input "芋圓(無代號)"
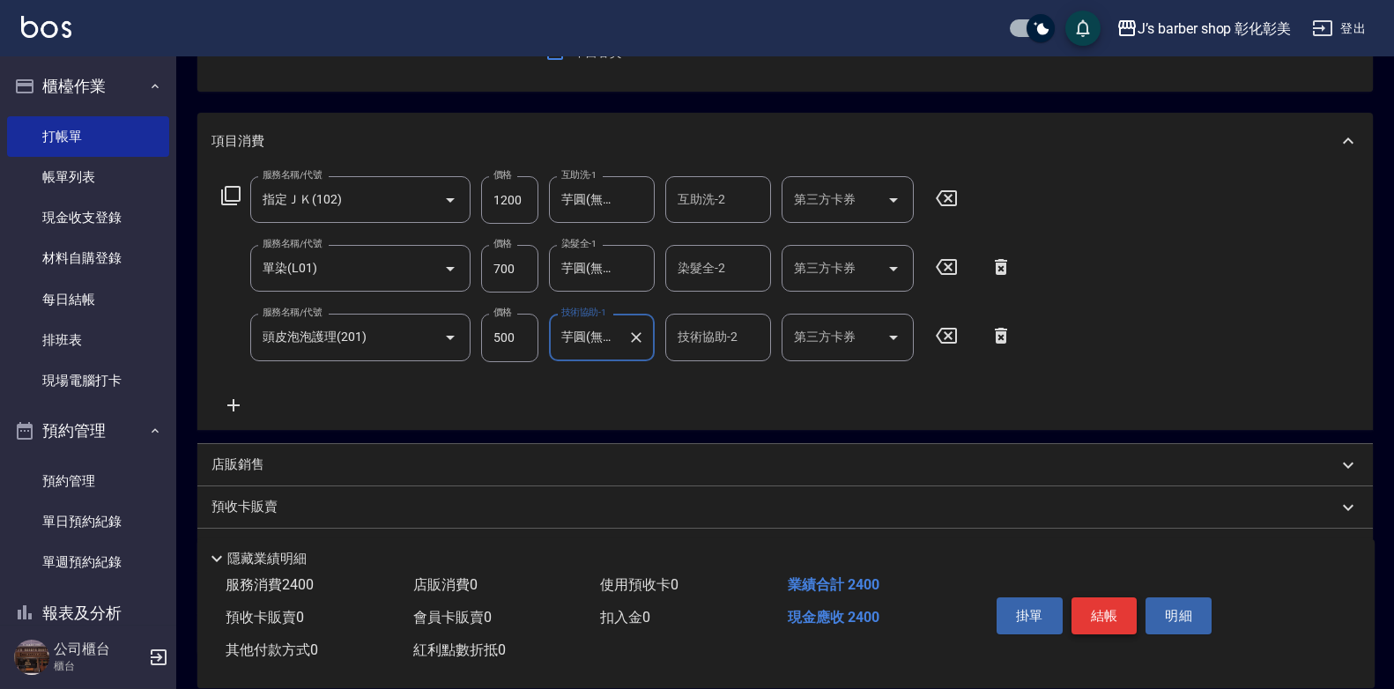
click at [1114, 611] on button "結帳" at bounding box center [1104, 615] width 66 height 37
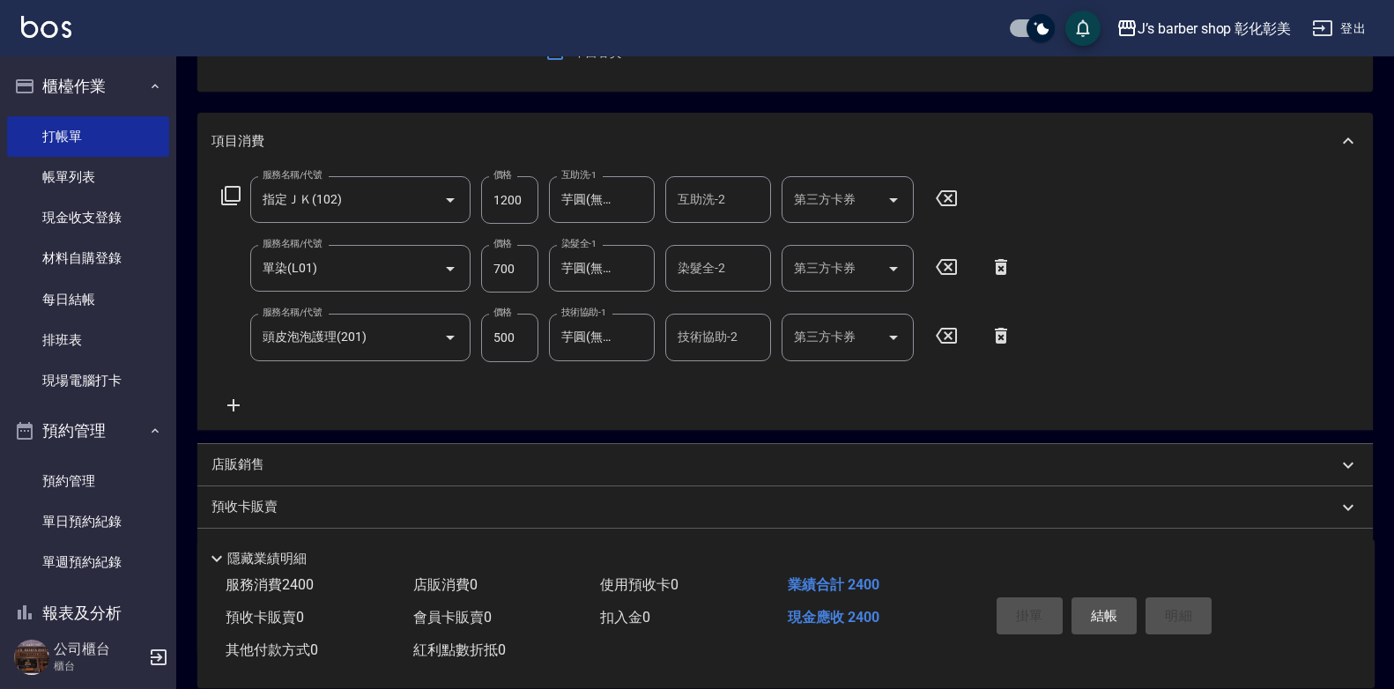
click at [1114, 611] on div "掛單 結帳 明細" at bounding box center [1104, 617] width 230 height 55
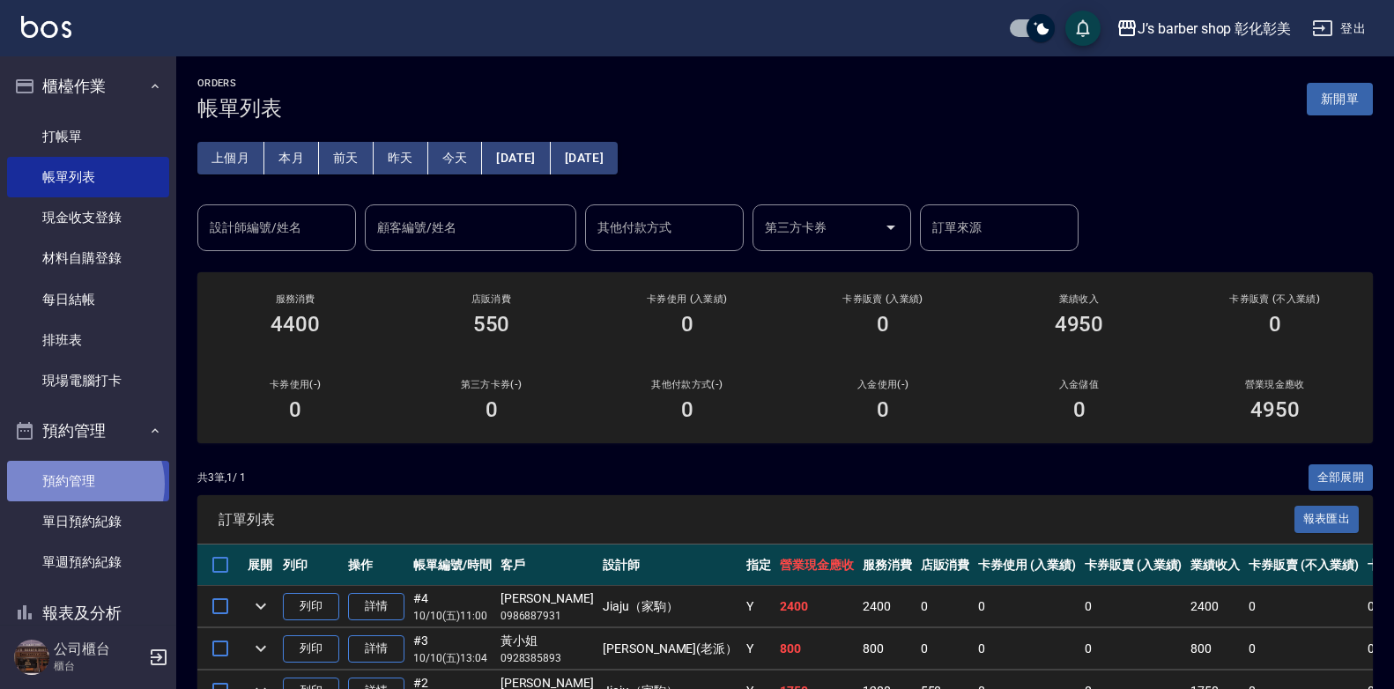
click at [84, 485] on link "預約管理" at bounding box center [88, 481] width 162 height 41
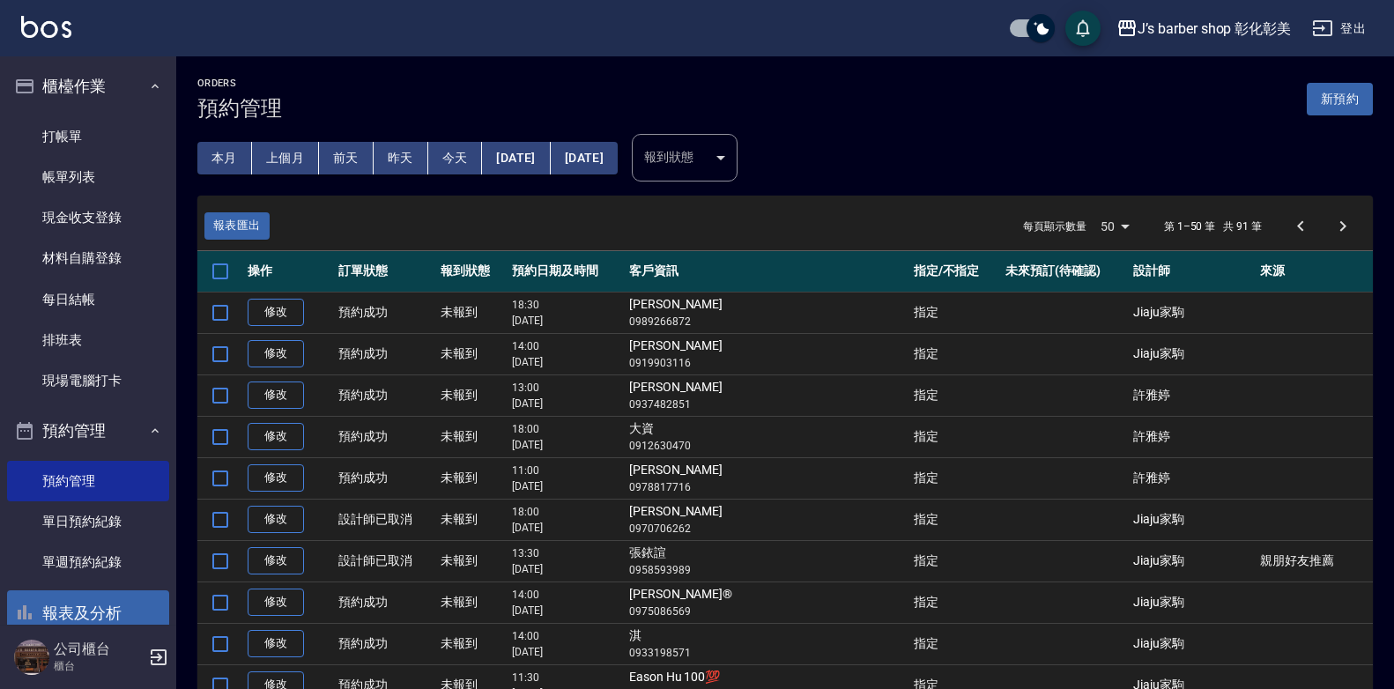
click at [107, 613] on button "報表及分析" at bounding box center [88, 613] width 162 height 46
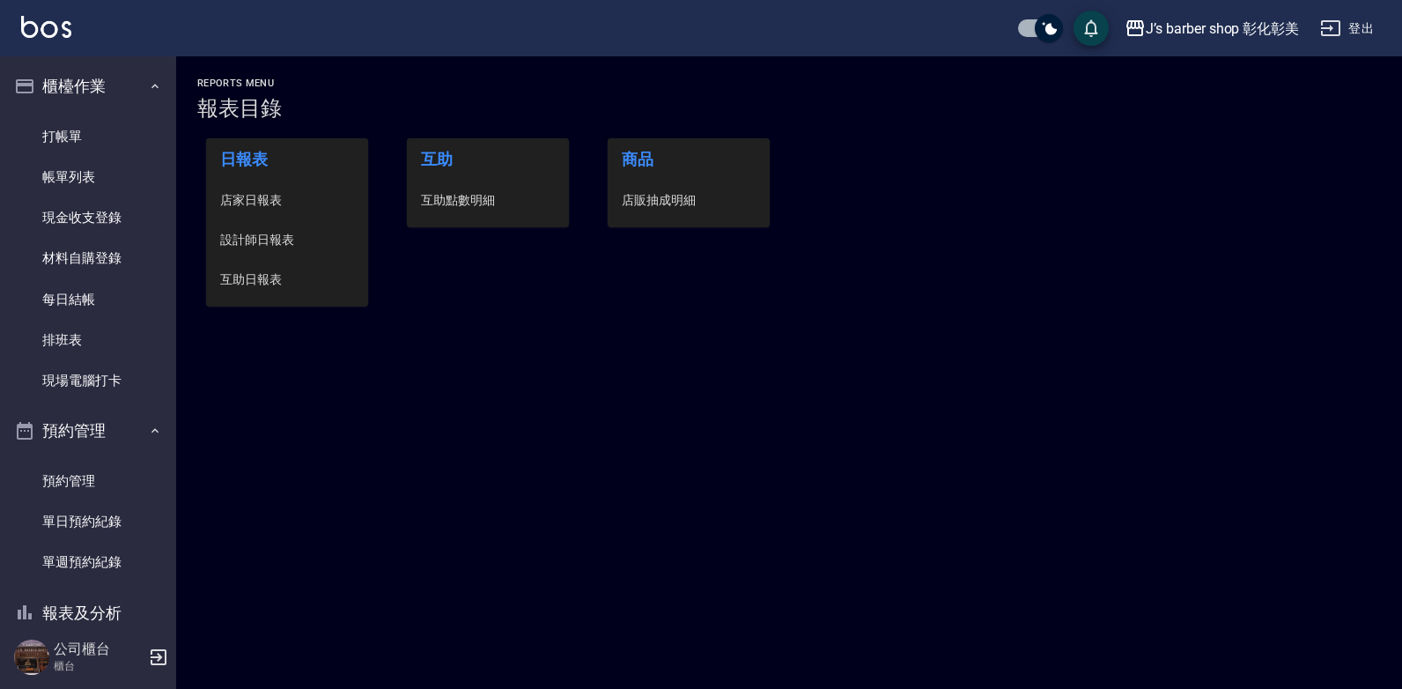
click at [468, 203] on span "互助點數明細" at bounding box center [488, 200] width 134 height 18
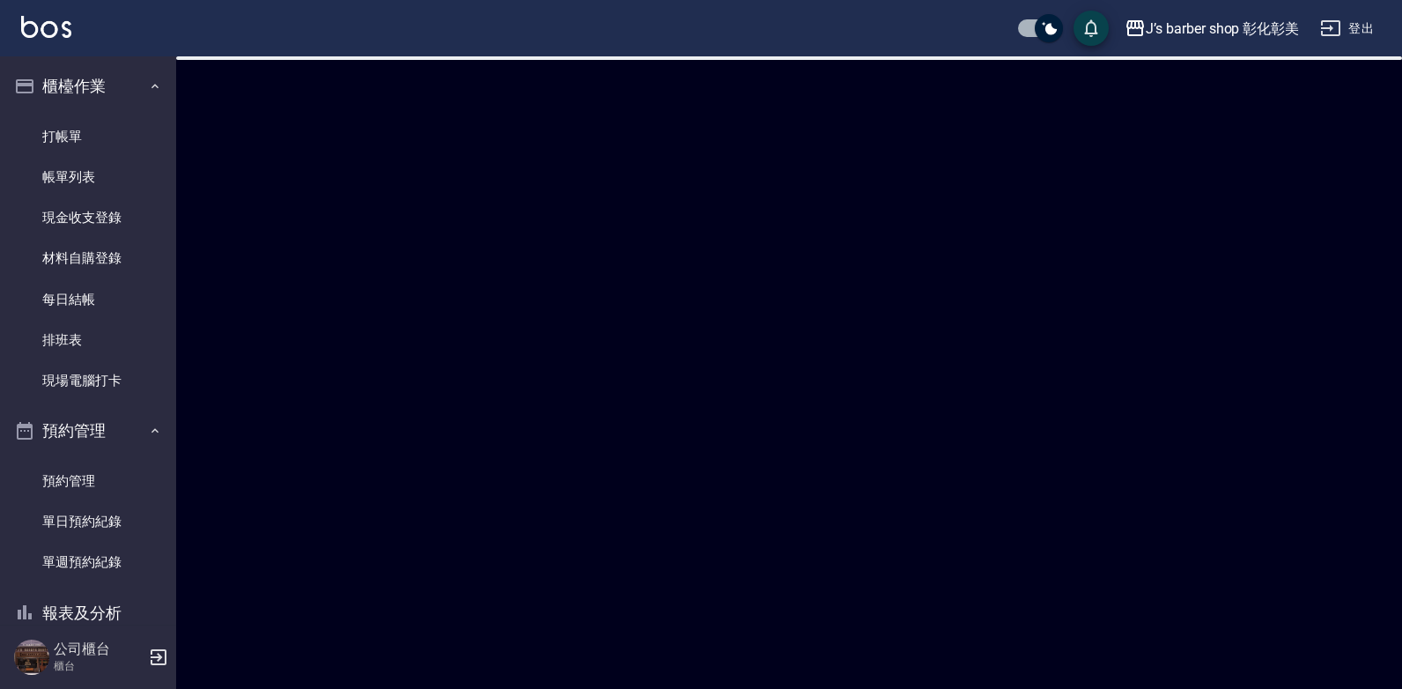
click at [468, 203] on div at bounding box center [701, 344] width 1402 height 689
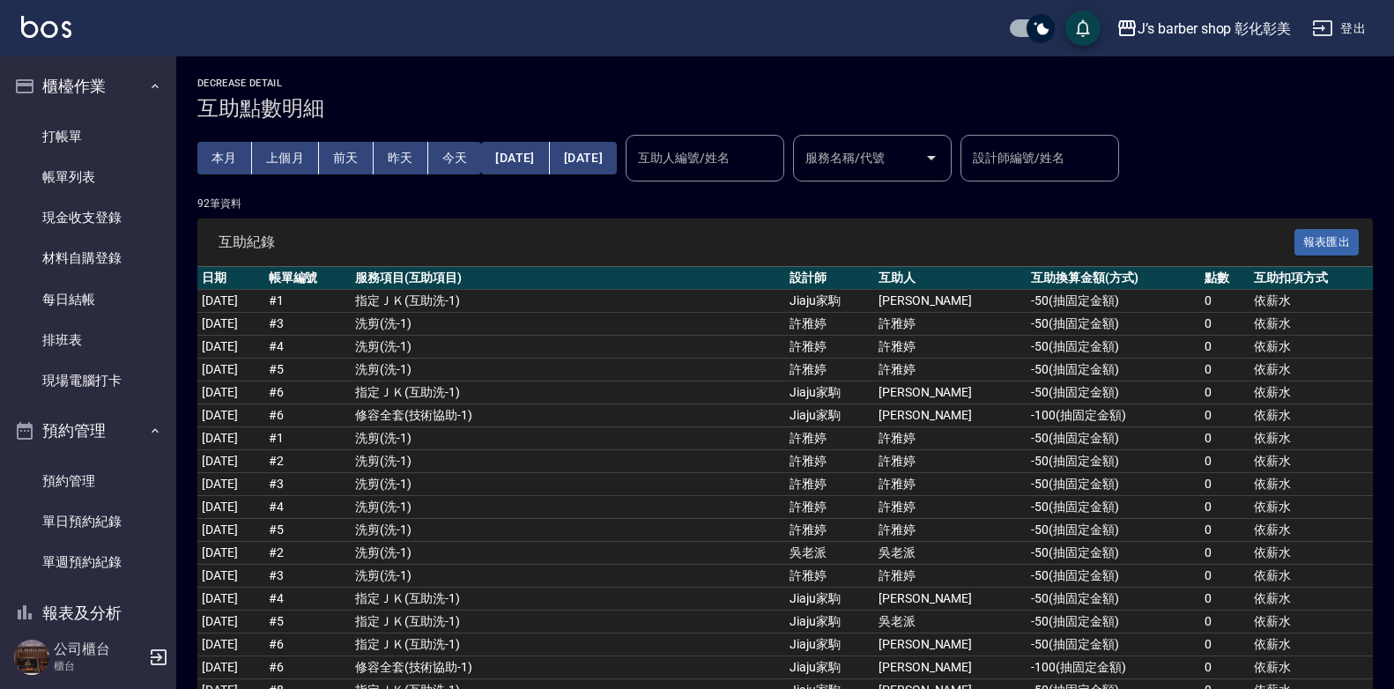
click at [727, 167] on input "互助人編號/姓名" at bounding box center [704, 158] width 143 height 31
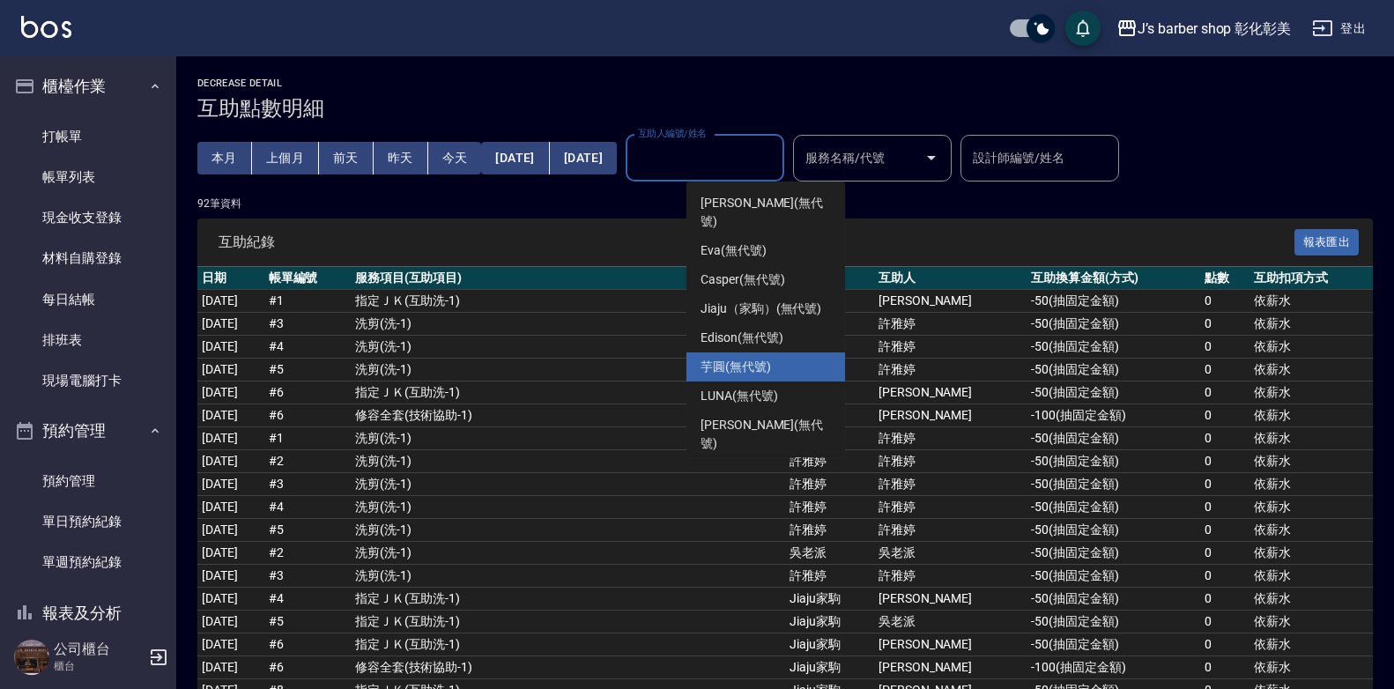
click at [710, 358] on span "芋圓 (無代號)" at bounding box center [735, 367] width 70 height 18
type input "芋圓(無代號)"
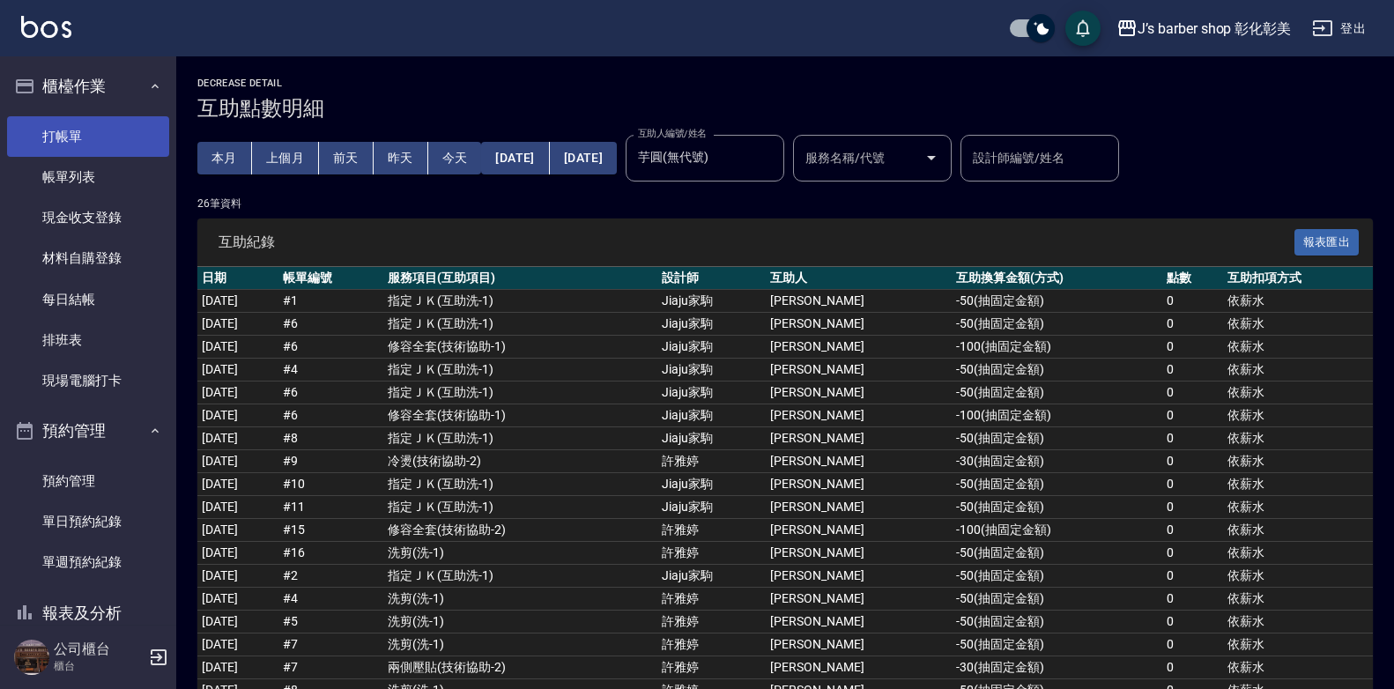
click at [53, 128] on link "打帳單" at bounding box center [88, 136] width 162 height 41
